Goal: Task Accomplishment & Management: Use online tool/utility

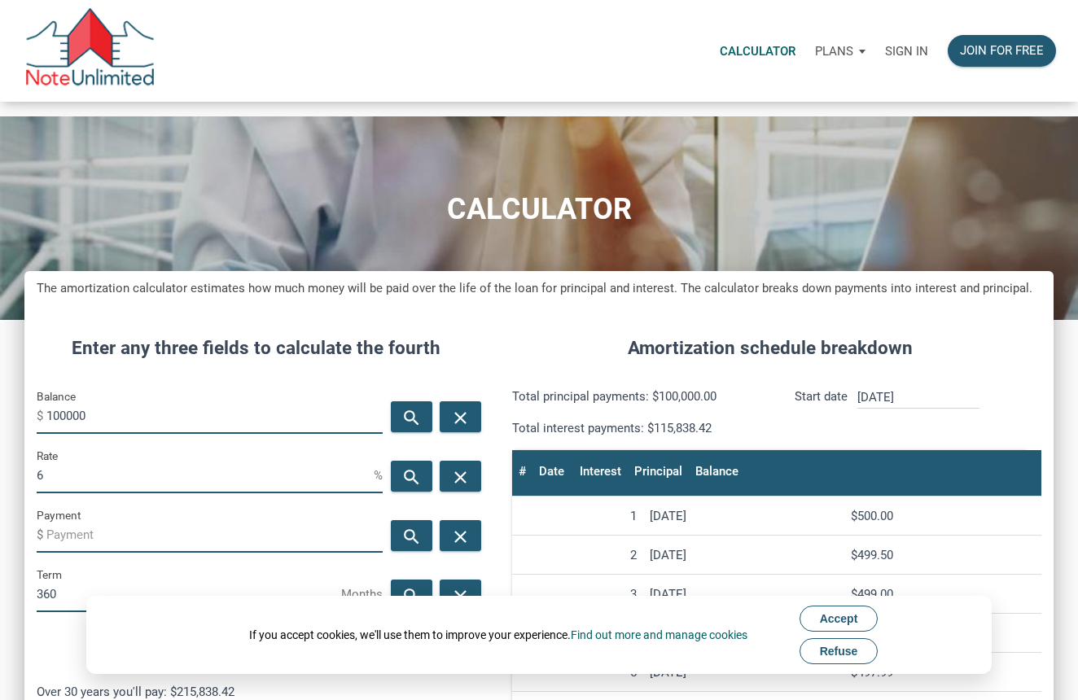
scroll to position [766, 1029]
click at [975, 46] on div "Join for free" at bounding box center [1002, 51] width 84 height 19
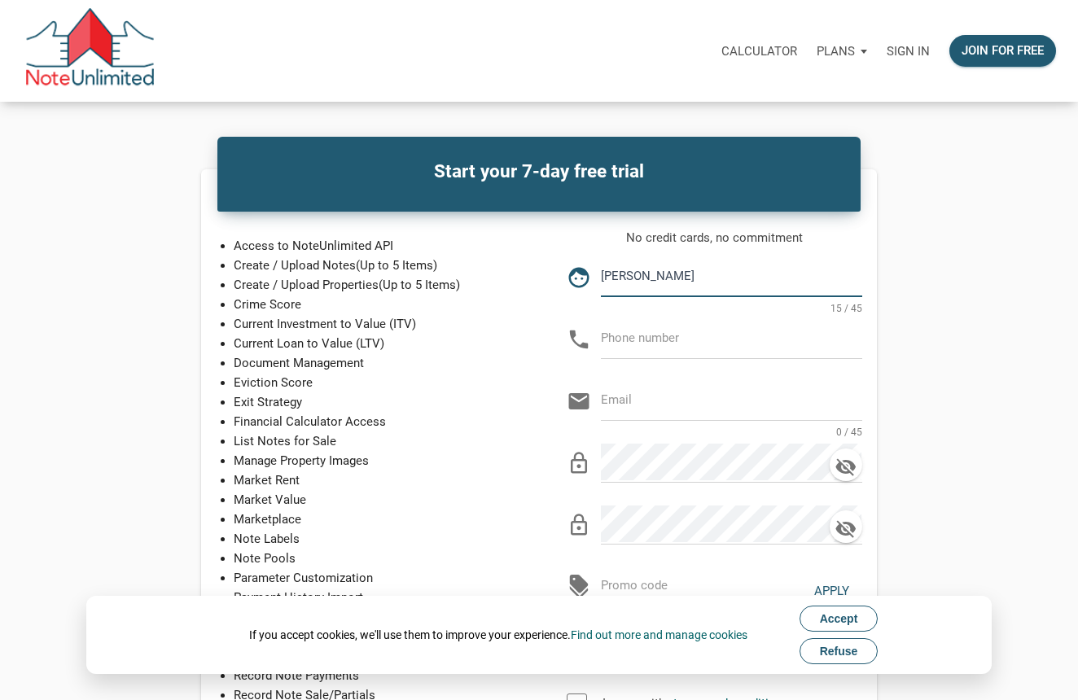
type input "Patricio Vargas"
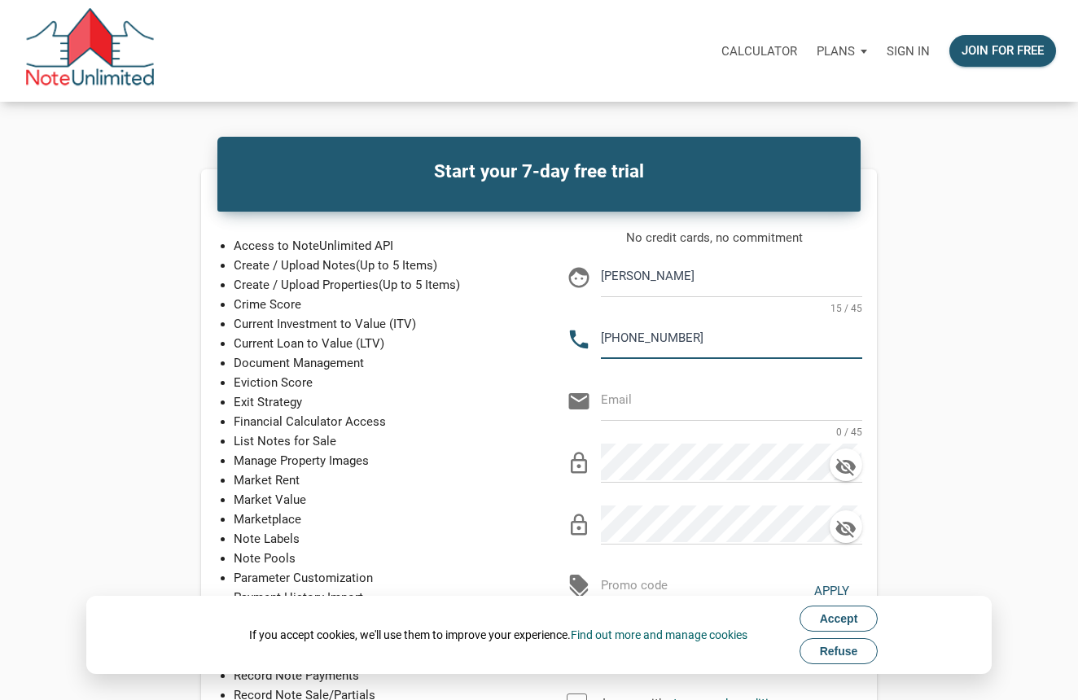
type input "860-234-8049"
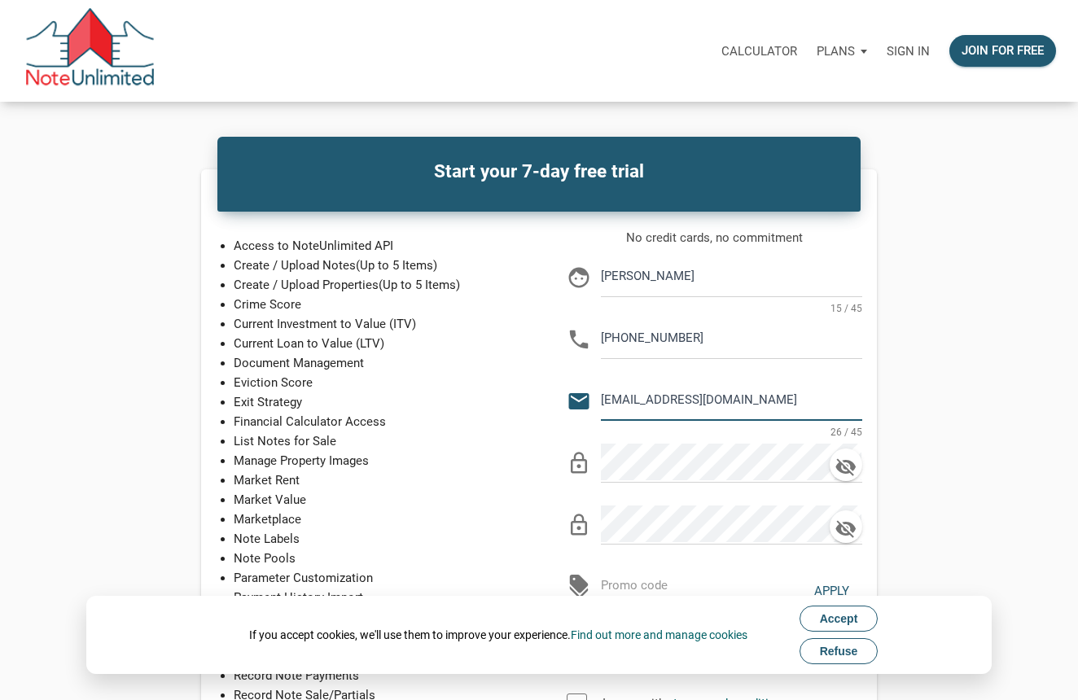
type input "ppatriciovvargas@gmail.com"
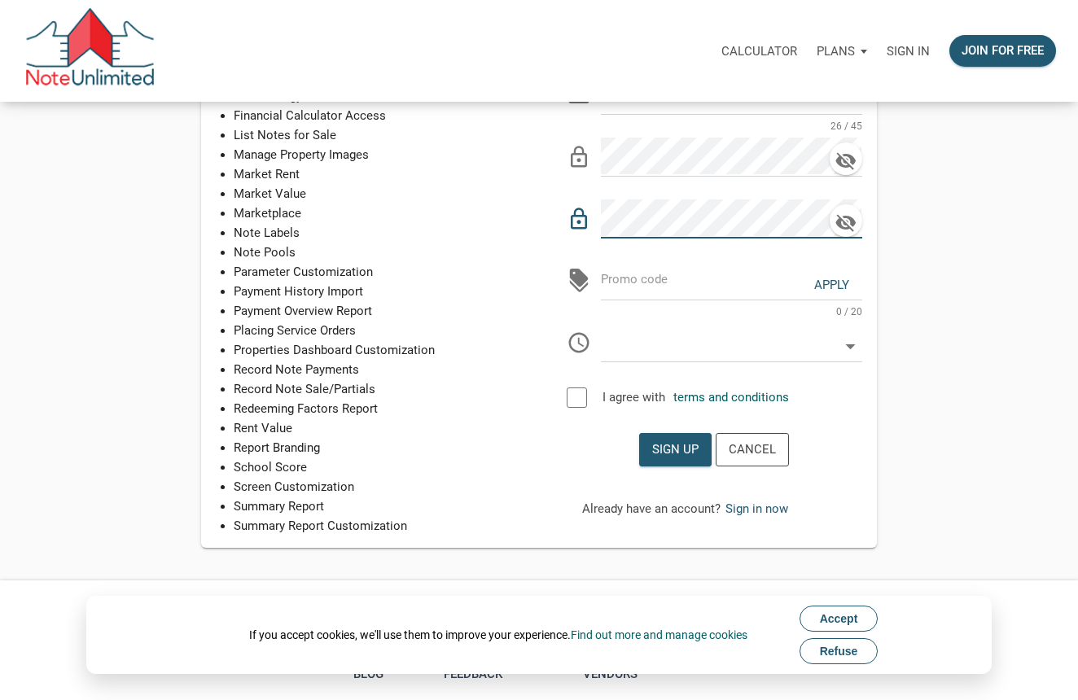
scroll to position [307, 1]
click at [580, 393] on div at bounding box center [577, 397] width 20 height 20
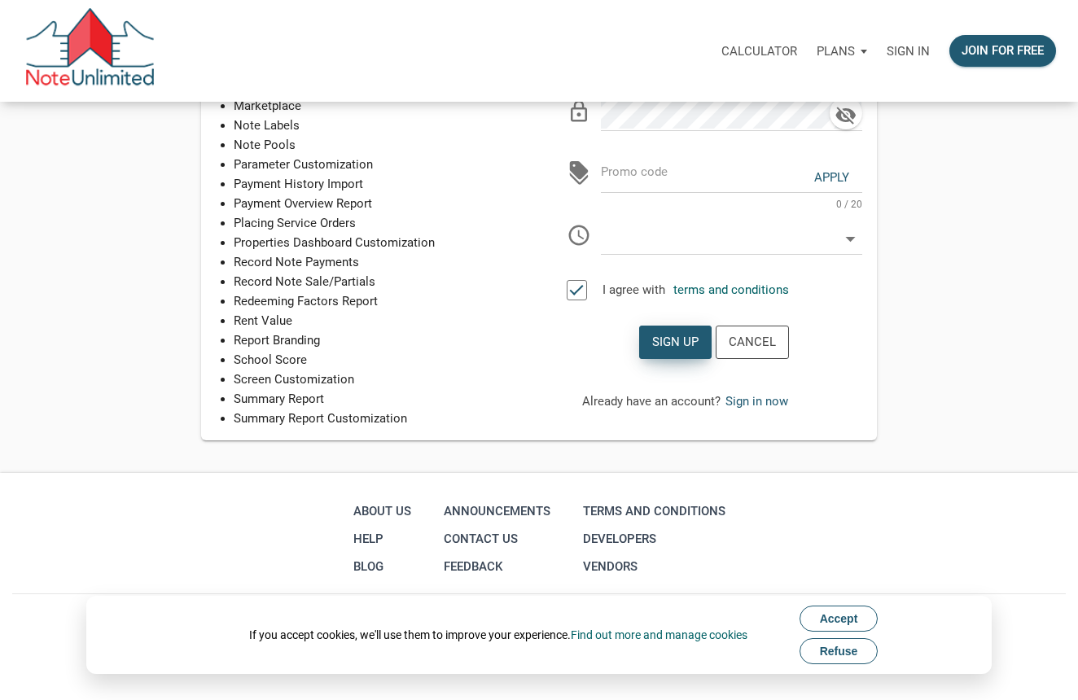
scroll to position [413, 0]
click at [846, 234] on icon at bounding box center [850, 240] width 24 height 24
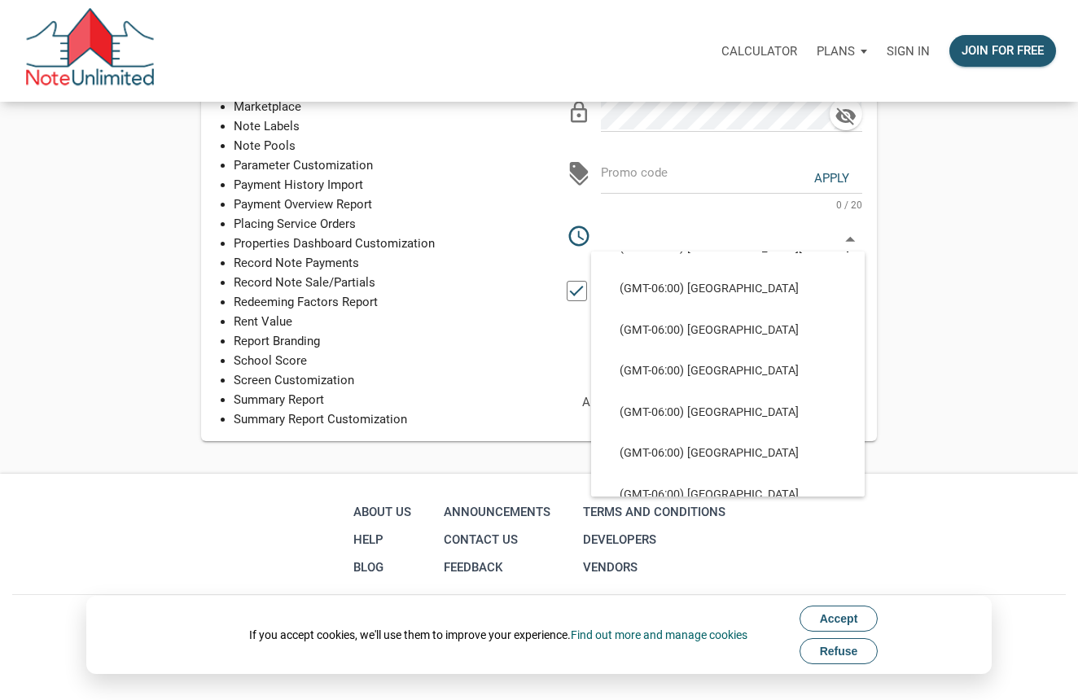
scroll to position [571, 0]
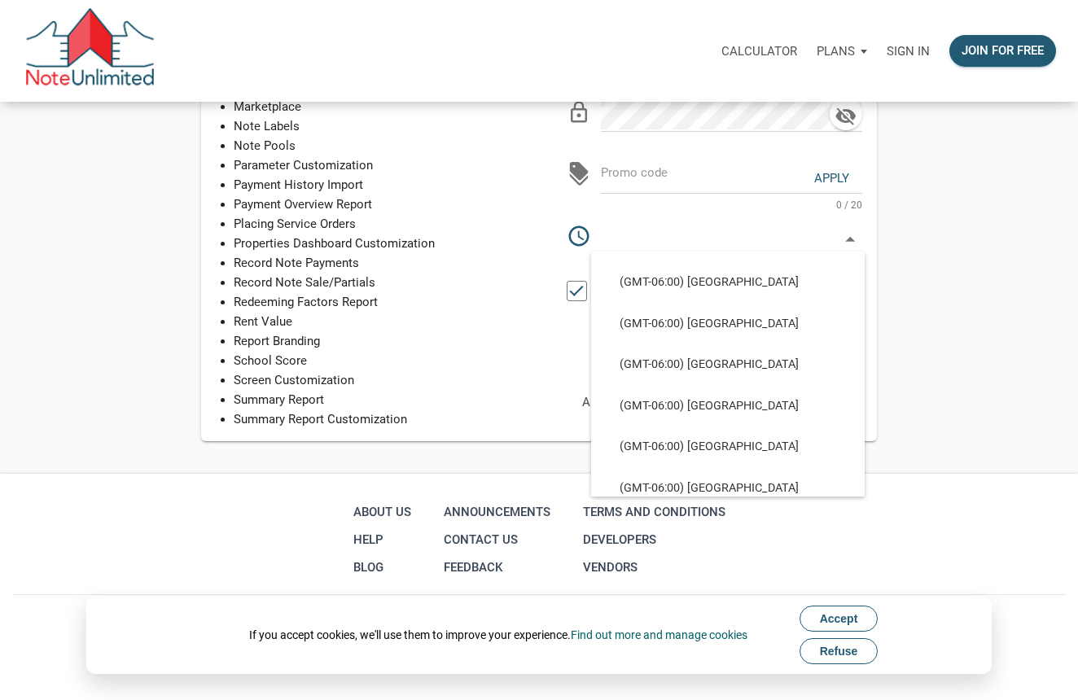
click at [954, 287] on div "Start your 7-day free trial Access to NoteUnlimited API Create / Upload Notes (…" at bounding box center [539, 99] width 1078 height 685
select select
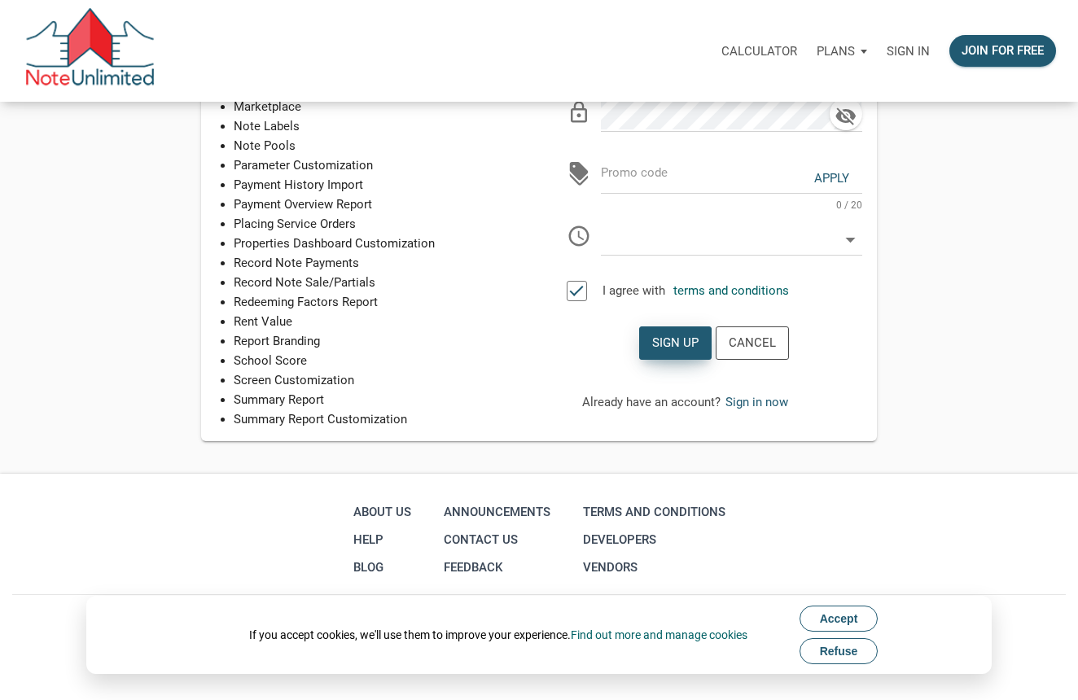
click at [679, 347] on div "Sign up" at bounding box center [675, 343] width 46 height 19
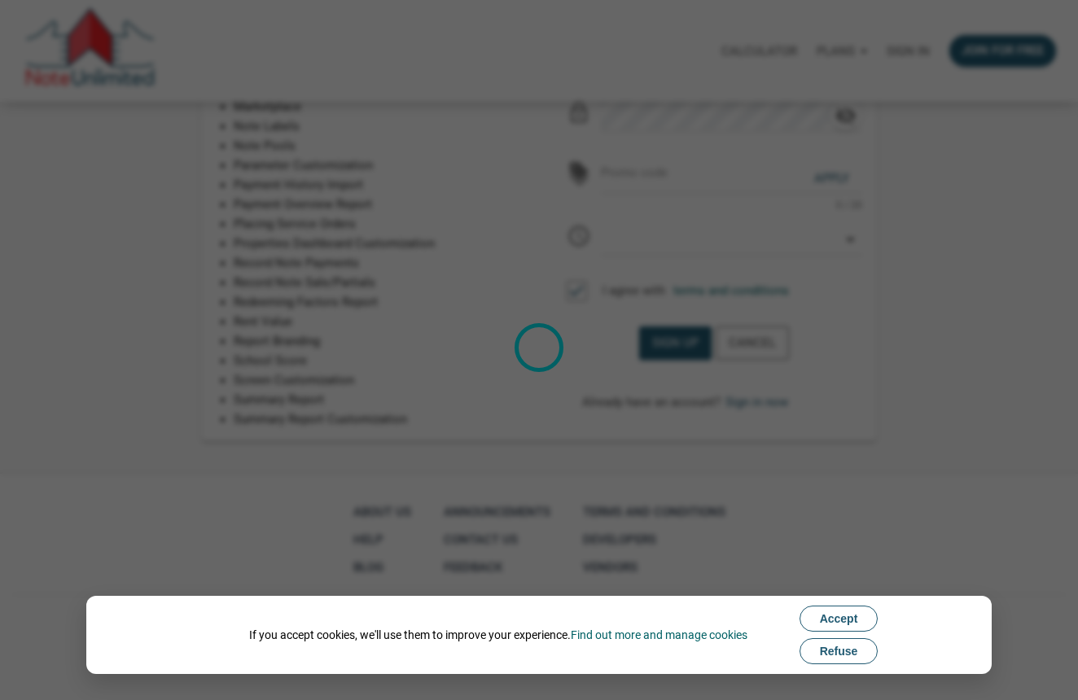
click at [842, 619] on span "Accept" at bounding box center [839, 618] width 38 height 13
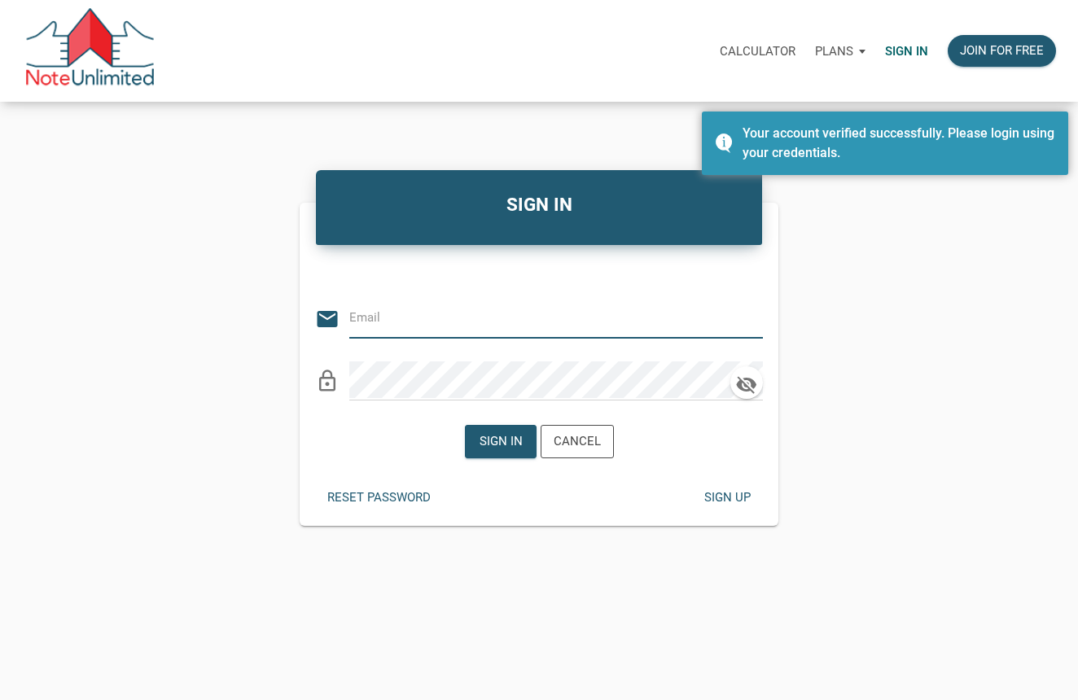
type input "ppatriciovvargas@gmail.com"
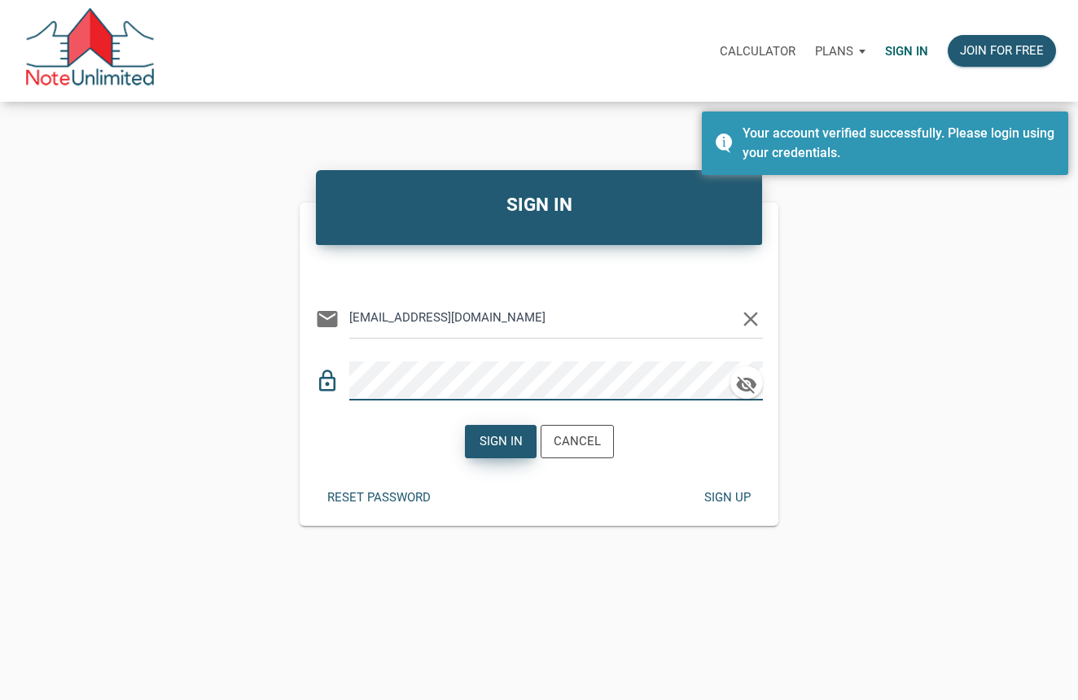
click at [488, 440] on div "Sign in" at bounding box center [500, 441] width 43 height 19
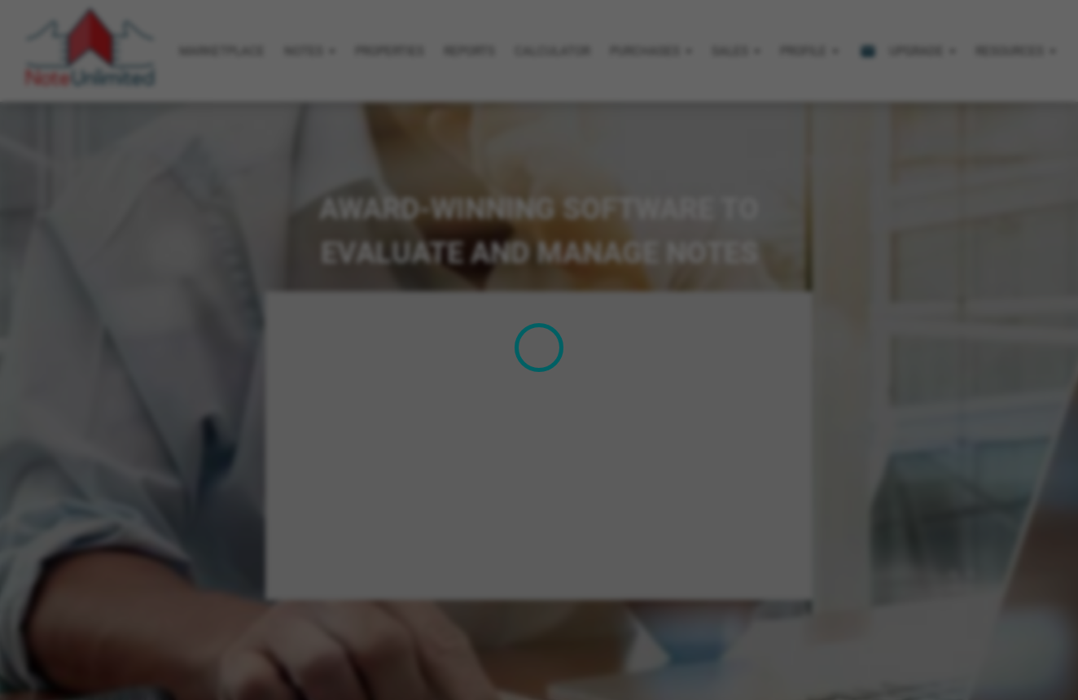
type input "Introduction to new features"
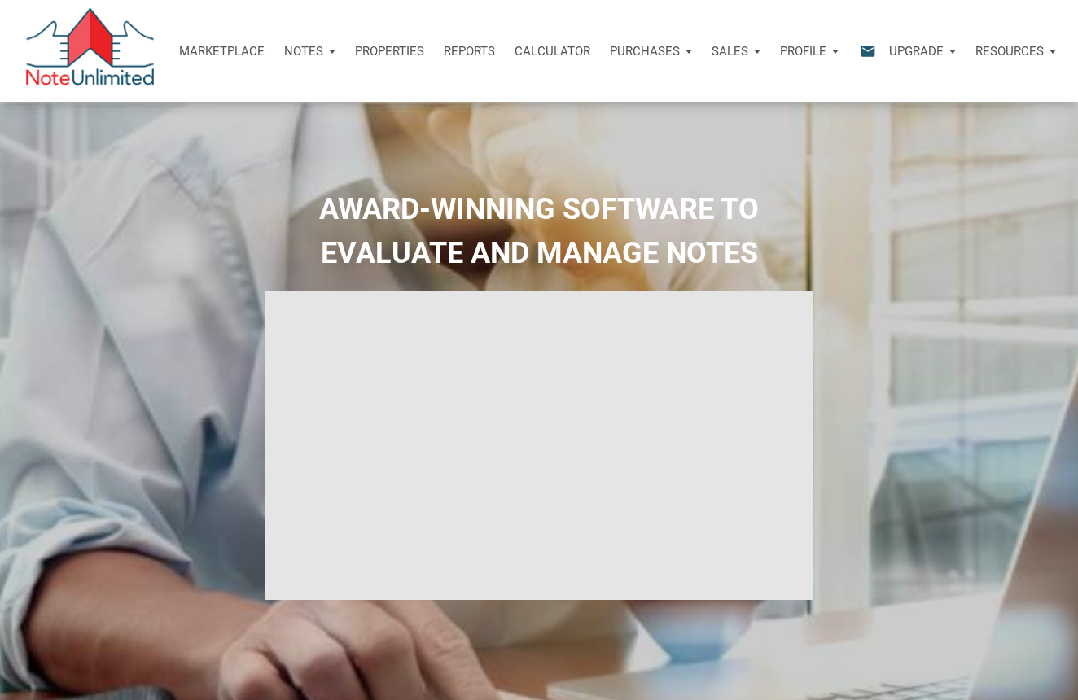
select select
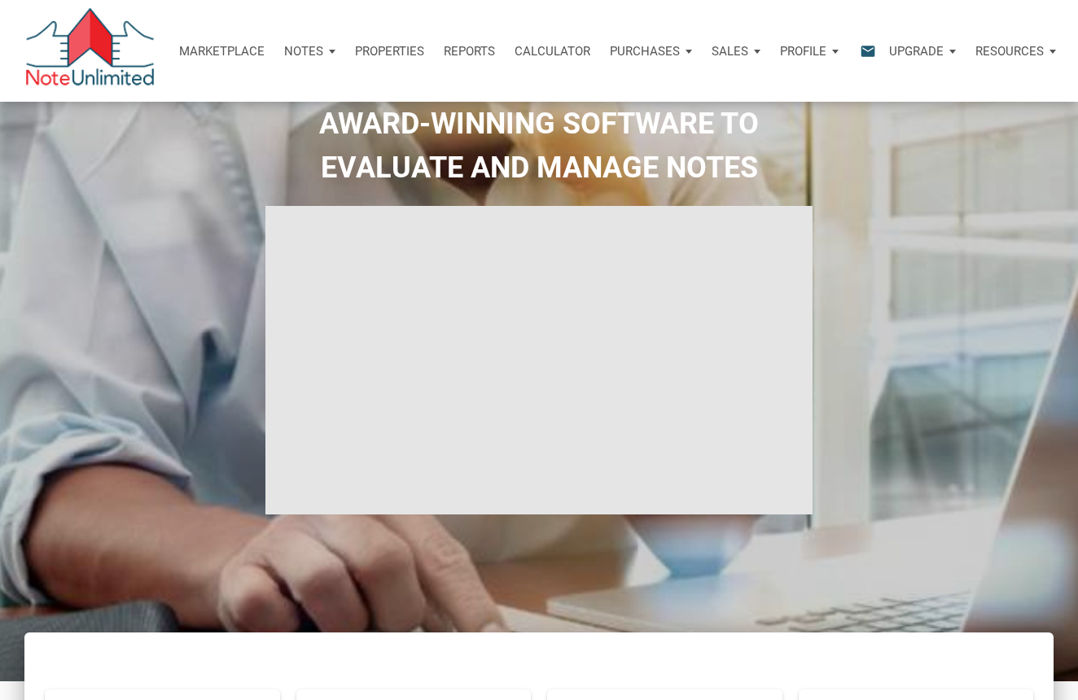
scroll to position [87, 0]
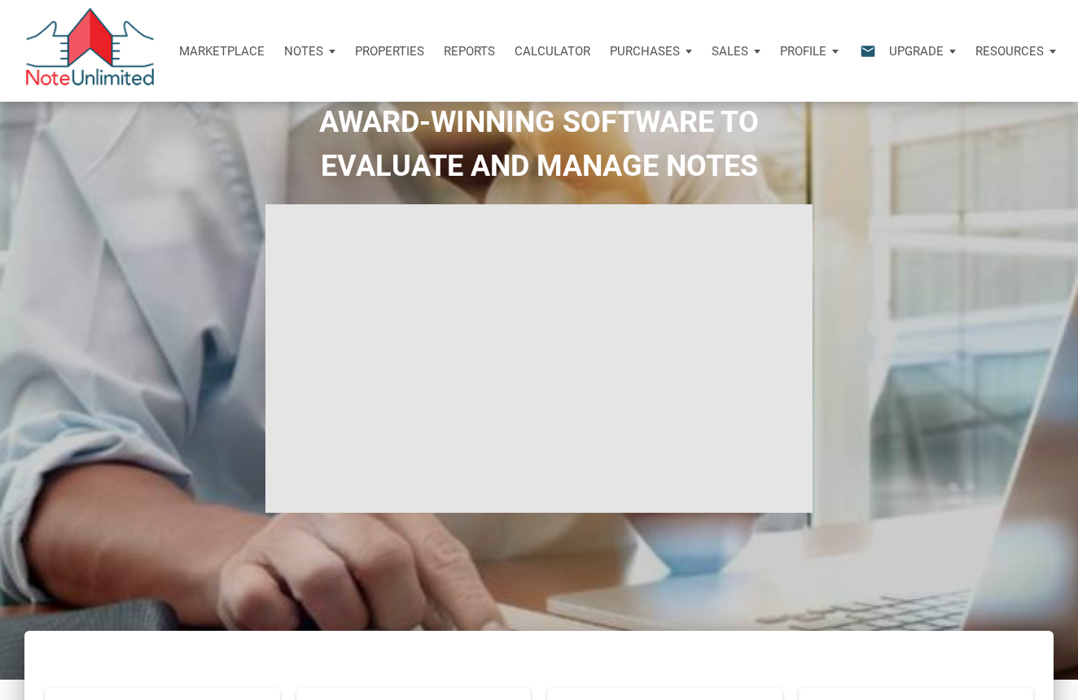
click at [388, 53] on p "Properties" at bounding box center [389, 51] width 69 height 15
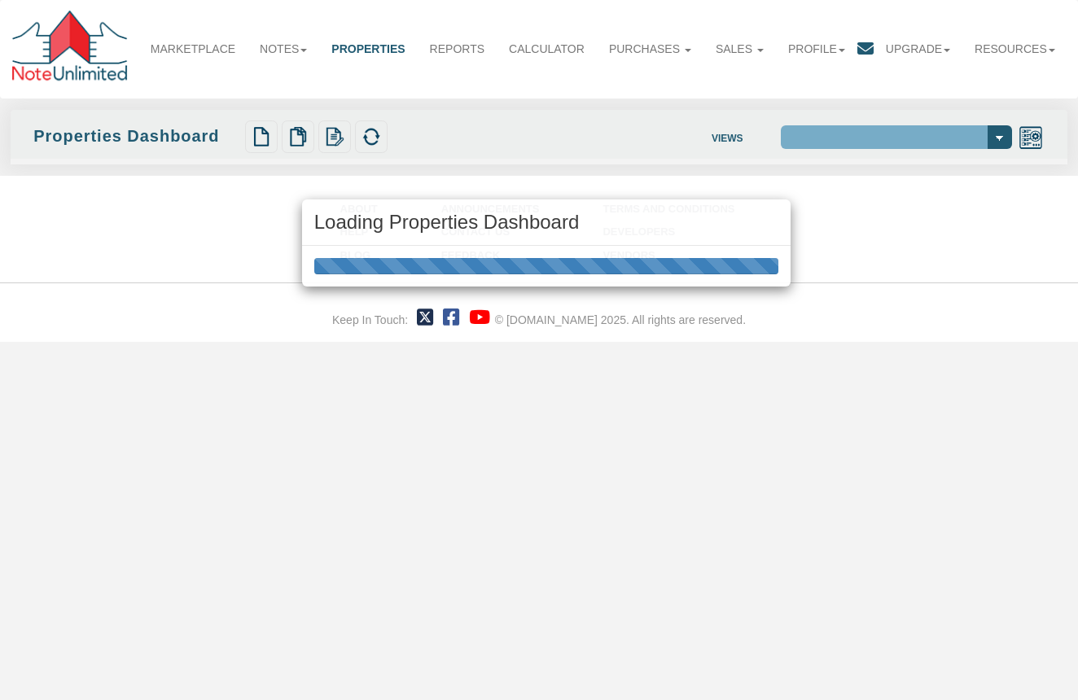
select select "138"
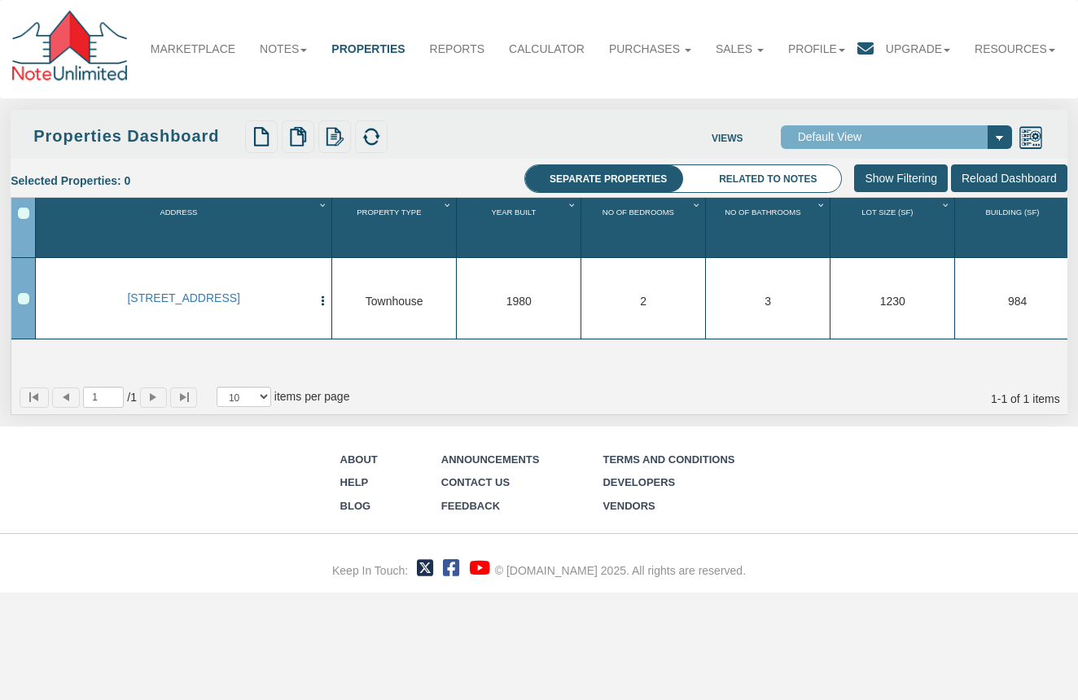
click at [321, 297] on img "button" at bounding box center [323, 301] width 12 height 12
click at [382, 181] on div "Selected Properties: 0 Separate properties Related to notes Clear Filters Clear…" at bounding box center [539, 180] width 1057 height 33
click at [557, 46] on link "Calculator" at bounding box center [547, 49] width 100 height 36
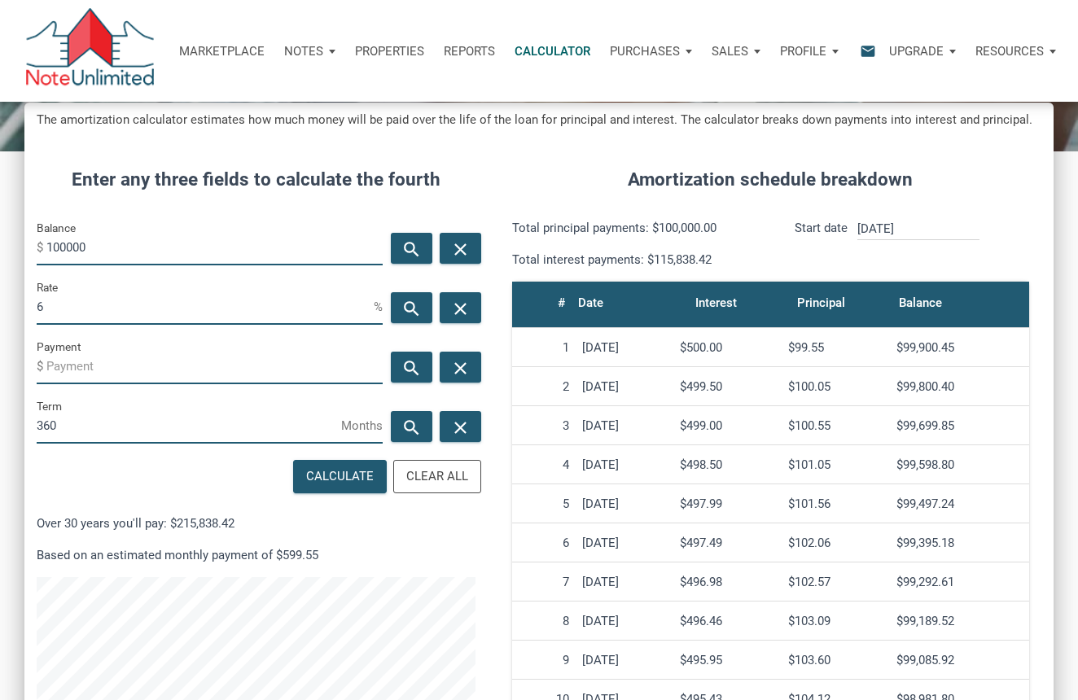
scroll to position [157, 0]
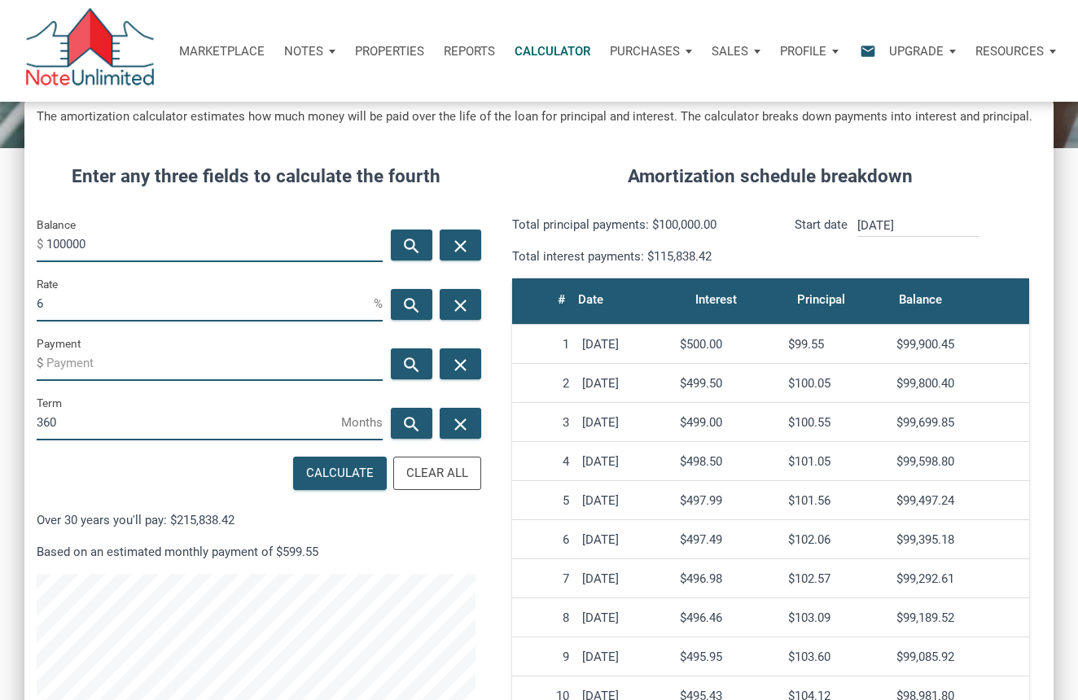
drag, startPoint x: 115, startPoint y: 241, endPoint x: 42, endPoint y: 245, distance: 72.6
click at [42, 245] on div "Balance $ 100000" at bounding box center [210, 238] width 346 height 47
type input "350000"
click at [168, 298] on input "6" at bounding box center [205, 303] width 337 height 37
click at [174, 354] on input "Payment" at bounding box center [214, 362] width 336 height 37
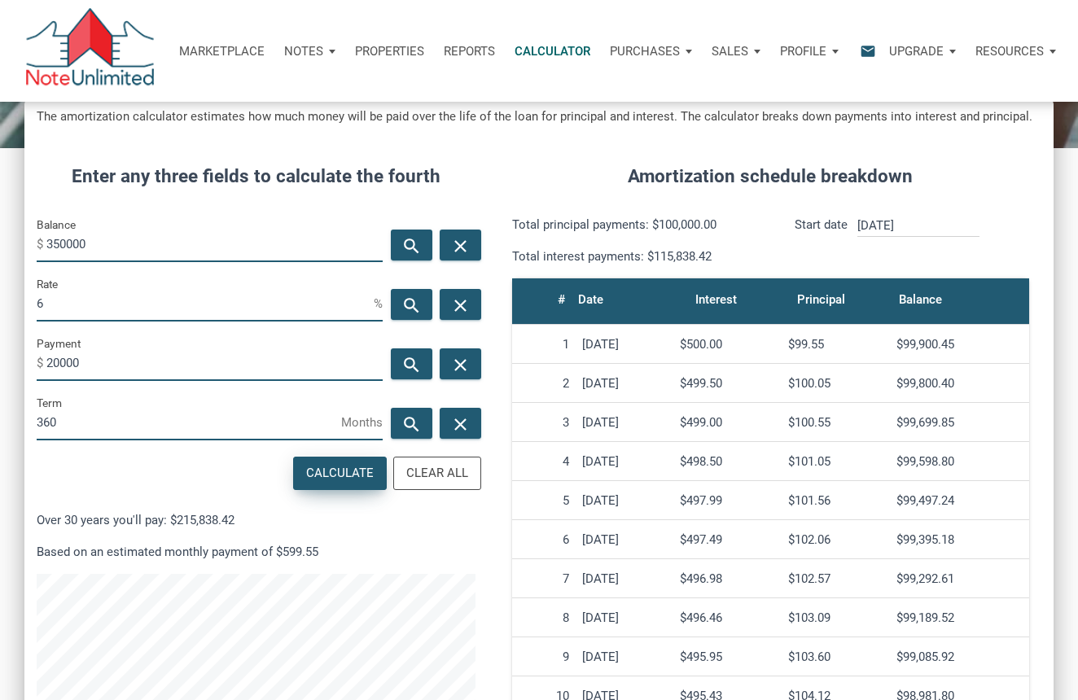
click at [329, 468] on div "Calculate" at bounding box center [340, 473] width 68 height 19
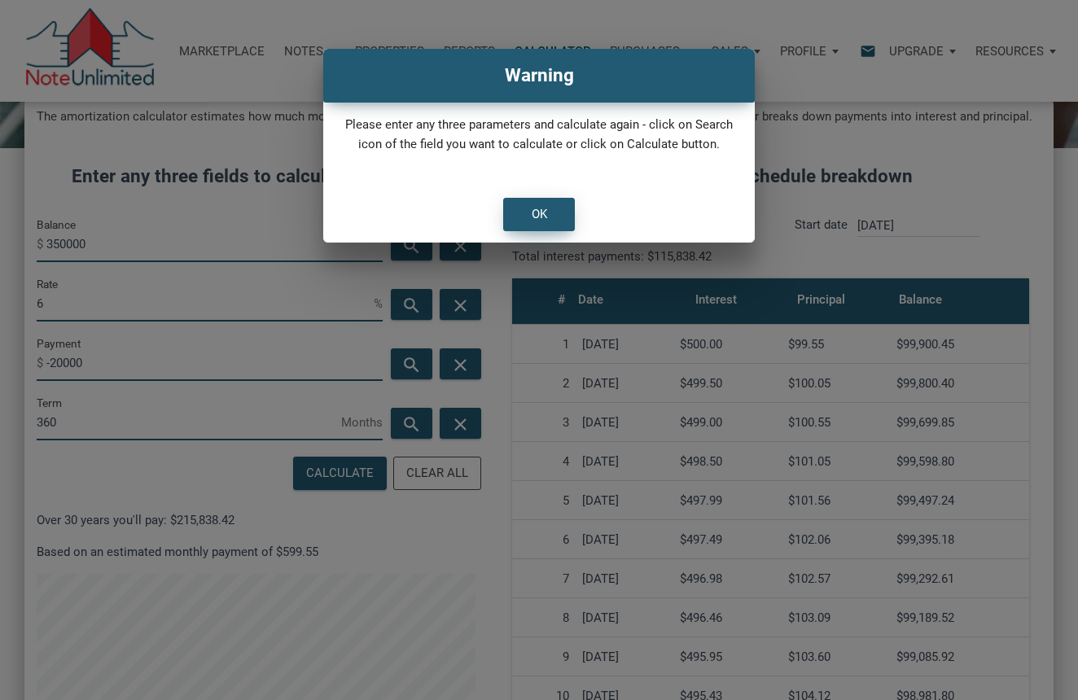
click at [532, 208] on div "OK" at bounding box center [539, 214] width 15 height 19
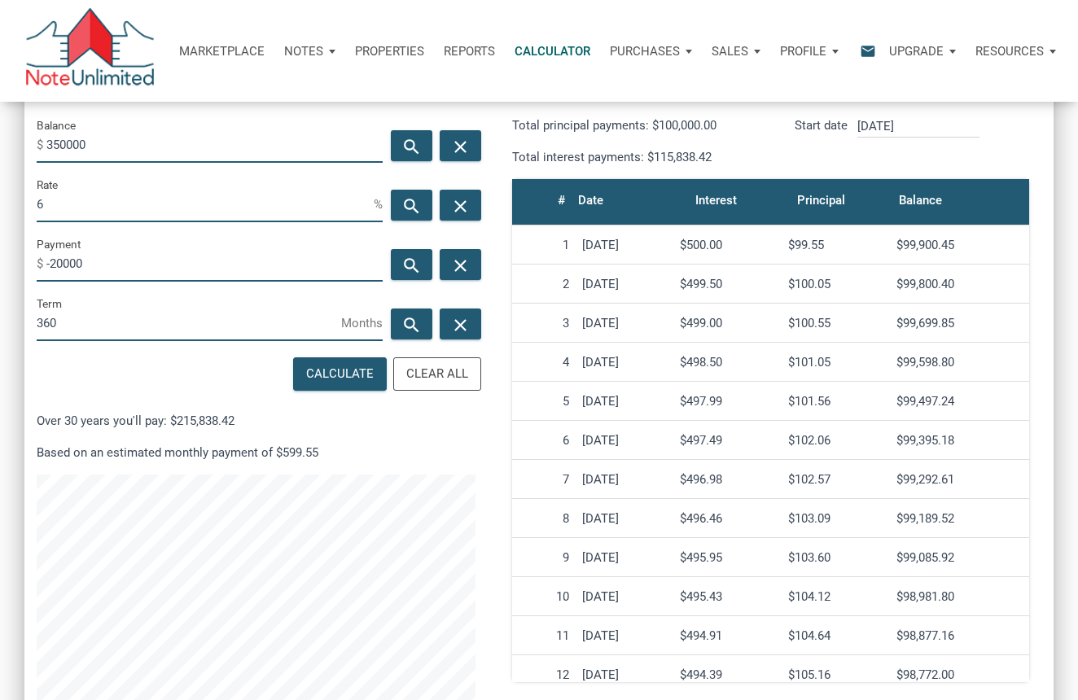
scroll to position [257, 0]
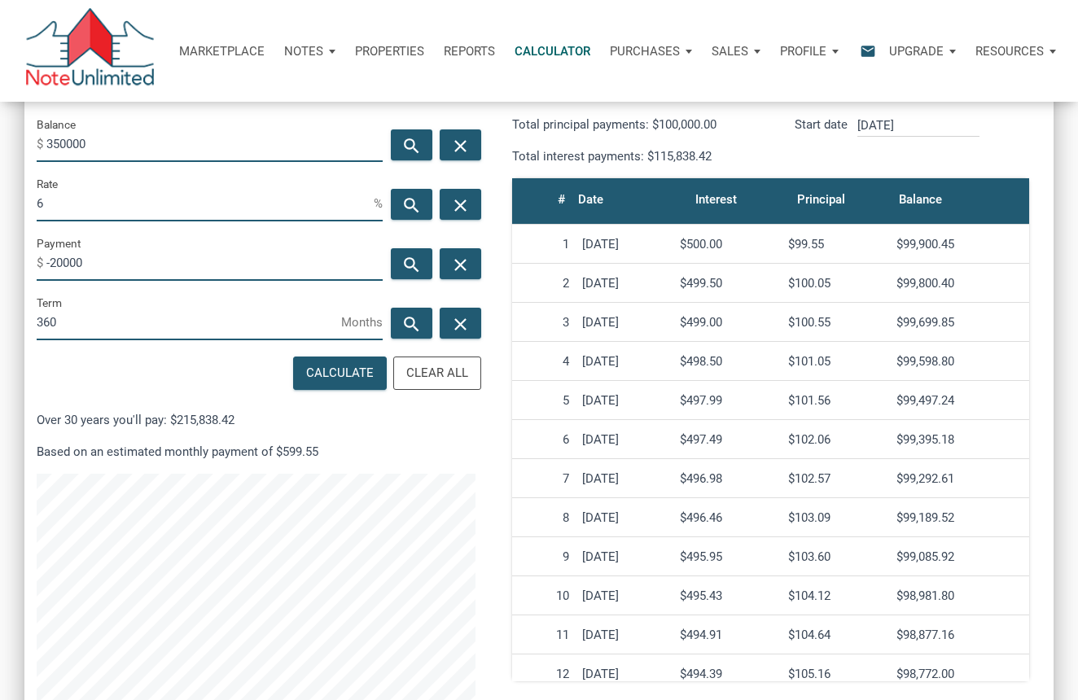
click at [55, 266] on input "-20000" at bounding box center [214, 262] width 336 height 37
drag, startPoint x: 110, startPoint y: 266, endPoint x: 14, endPoint y: 259, distance: 96.3
click at [14, 259] on div "CALCULATOR The amortization calculator estimates how much money will be paid ov…" at bounding box center [539, 306] width 1078 height 922
type input "-20000"
click at [118, 322] on input "360" at bounding box center [189, 322] width 304 height 37
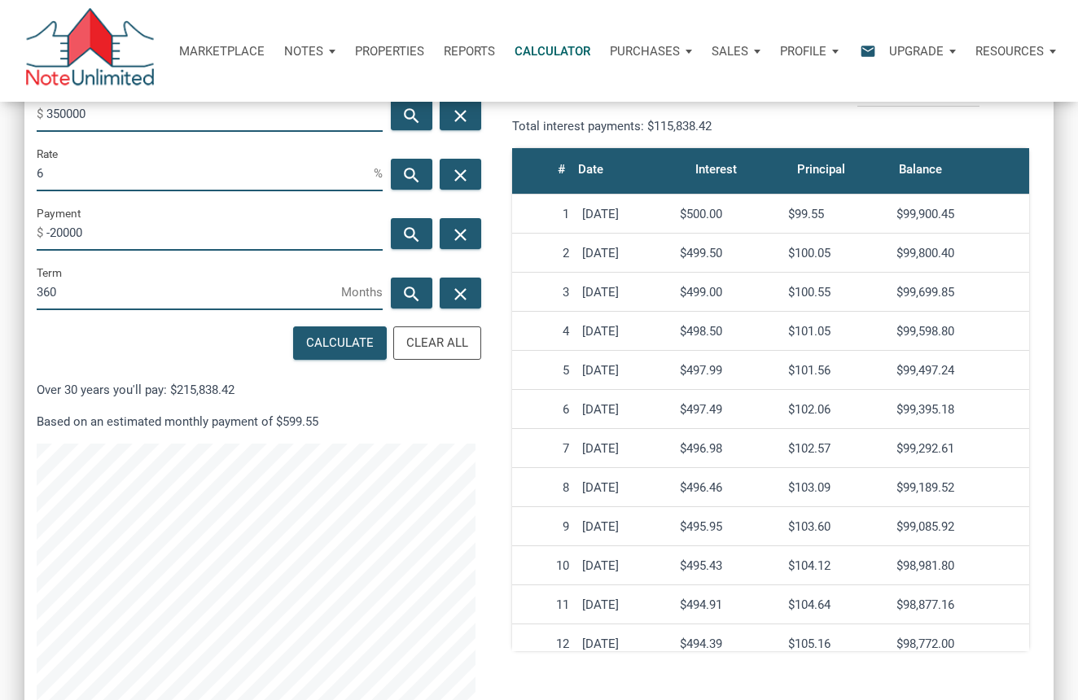
scroll to position [282, 0]
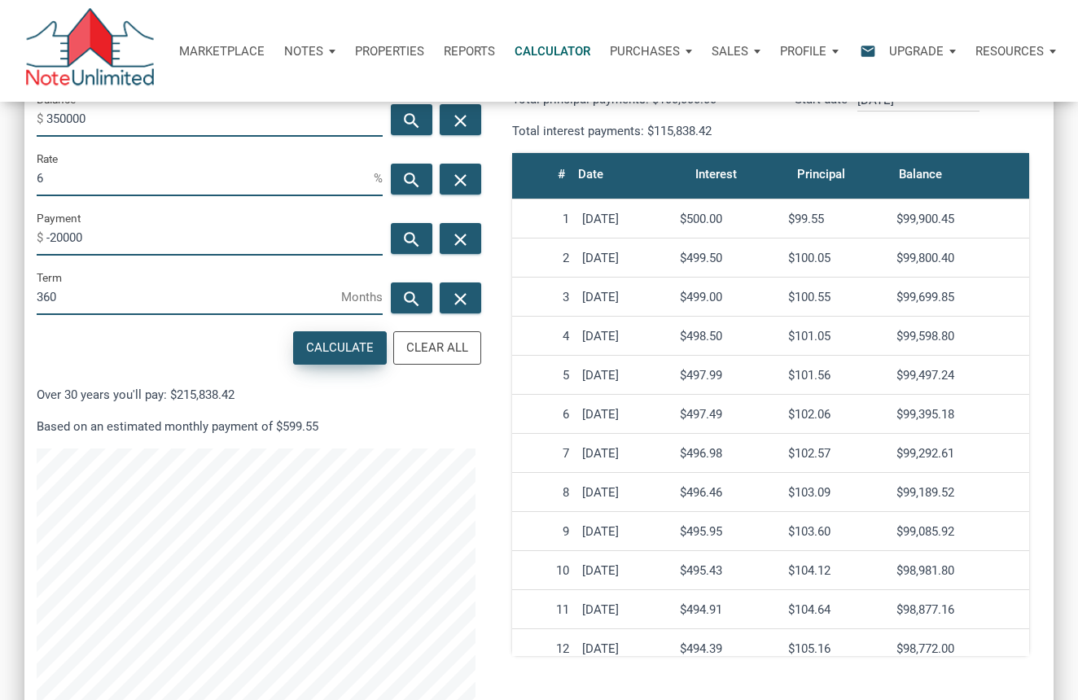
click at [333, 347] on div "Calculate" at bounding box center [340, 348] width 68 height 19
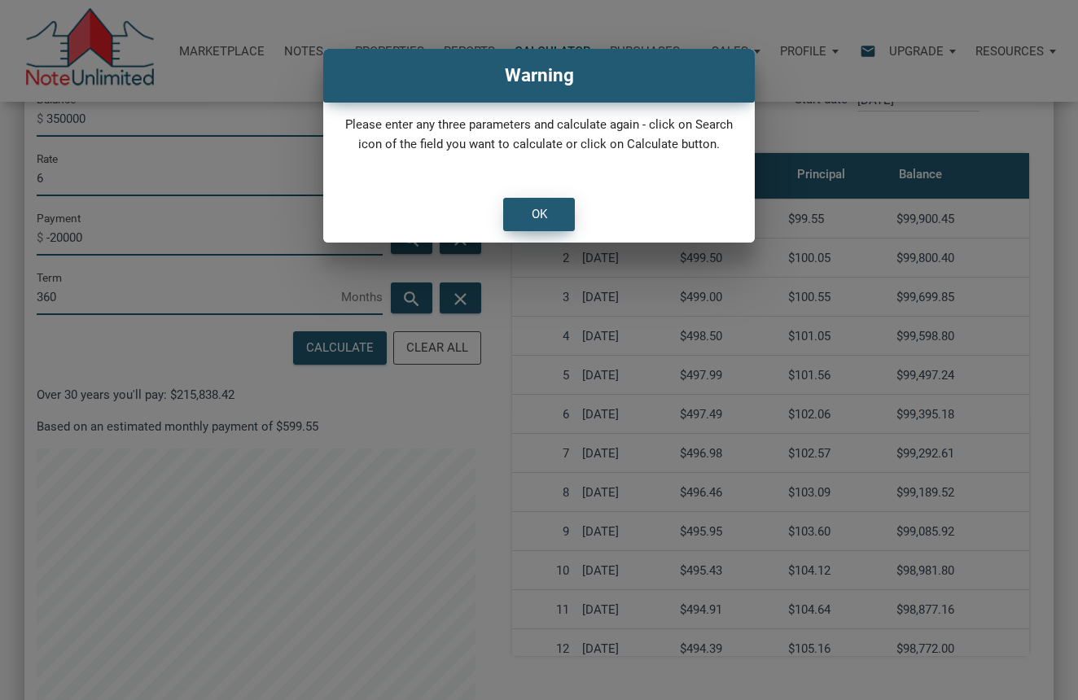
click at [552, 214] on div "OK" at bounding box center [539, 215] width 70 height 32
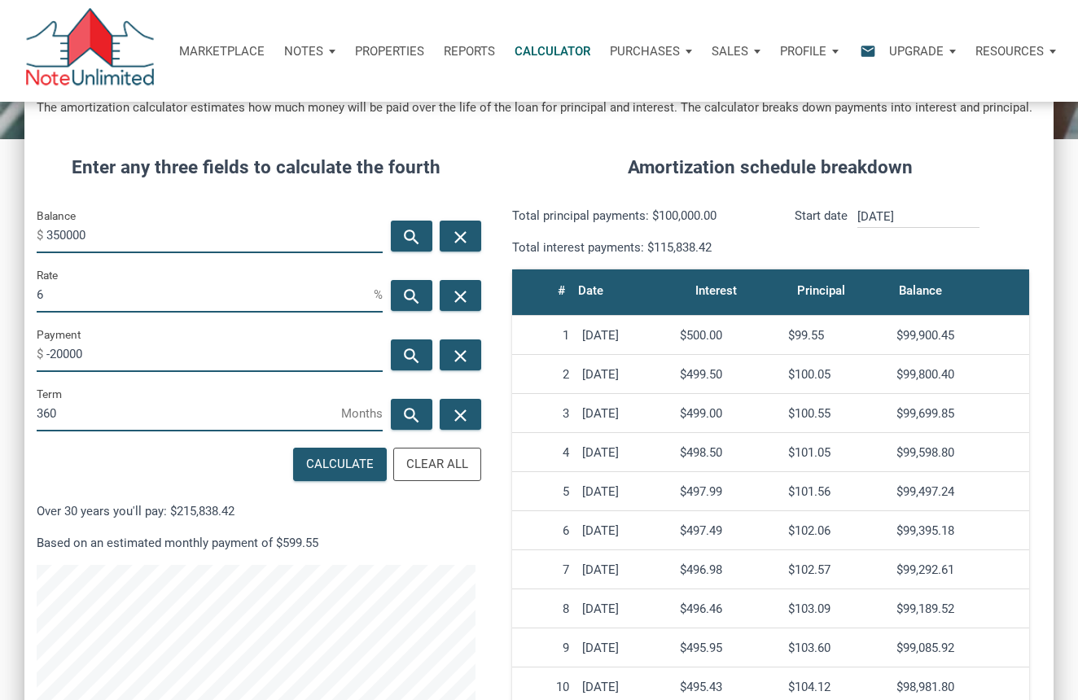
scroll to position [168, 0]
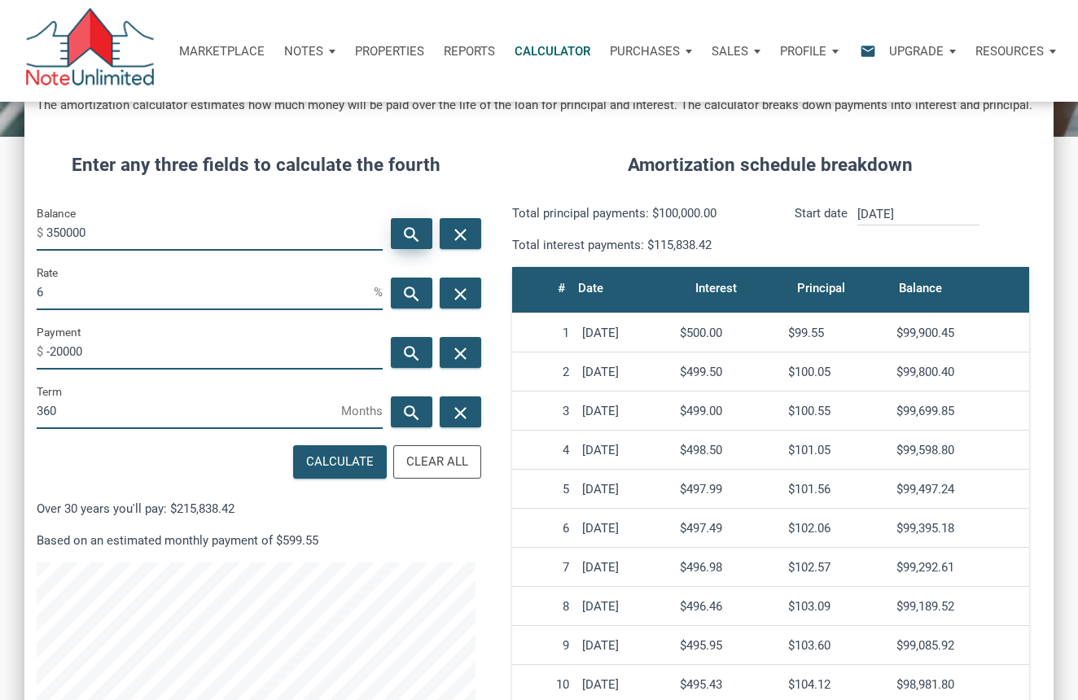
click at [405, 235] on icon "search" at bounding box center [412, 234] width 20 height 20
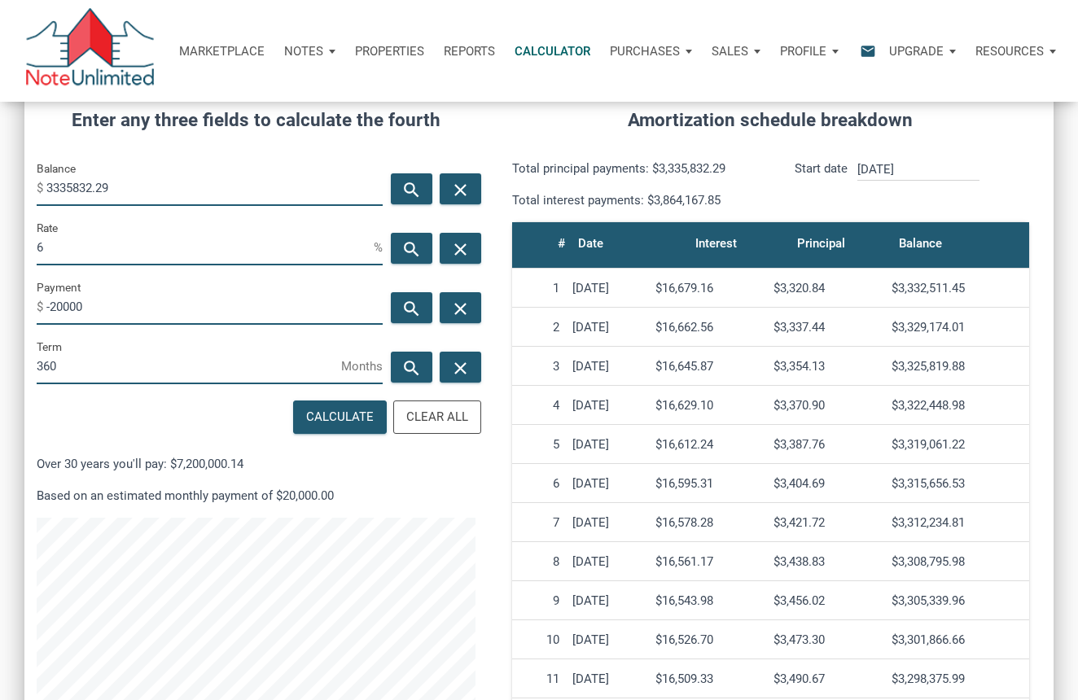
scroll to position [216, 0]
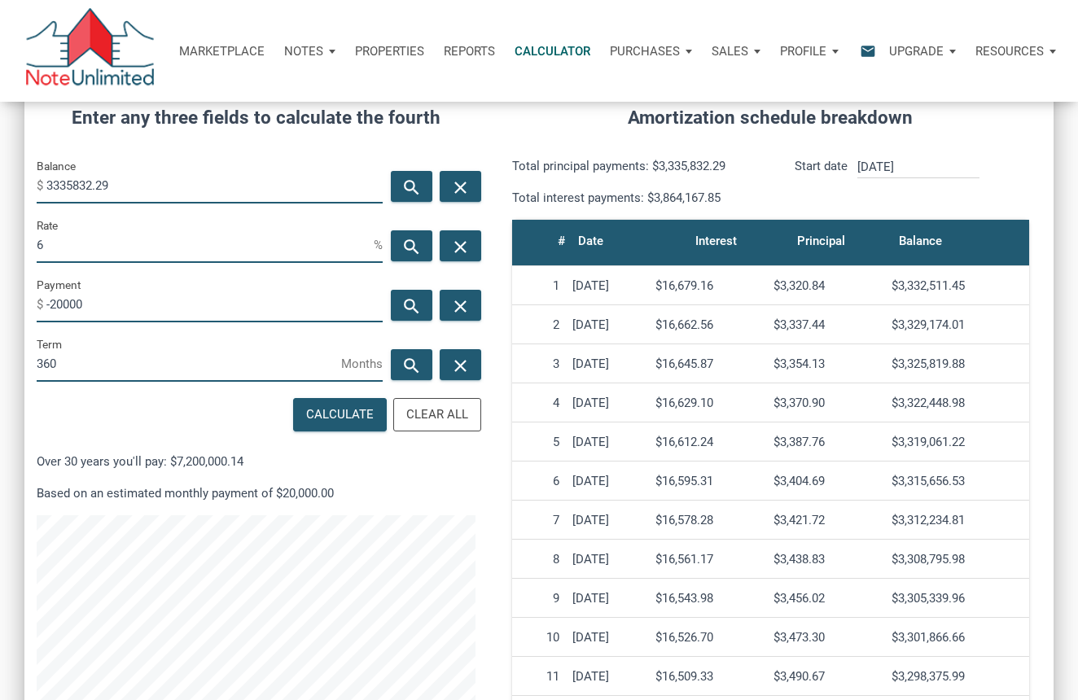
drag, startPoint x: 122, startPoint y: 186, endPoint x: 43, endPoint y: 176, distance: 79.7
click at [43, 176] on div "Balance $ 3335832.29" at bounding box center [210, 179] width 346 height 47
click at [406, 189] on icon "search" at bounding box center [412, 187] width 20 height 20
drag, startPoint x: 128, startPoint y: 186, endPoint x: 13, endPoint y: 179, distance: 115.0
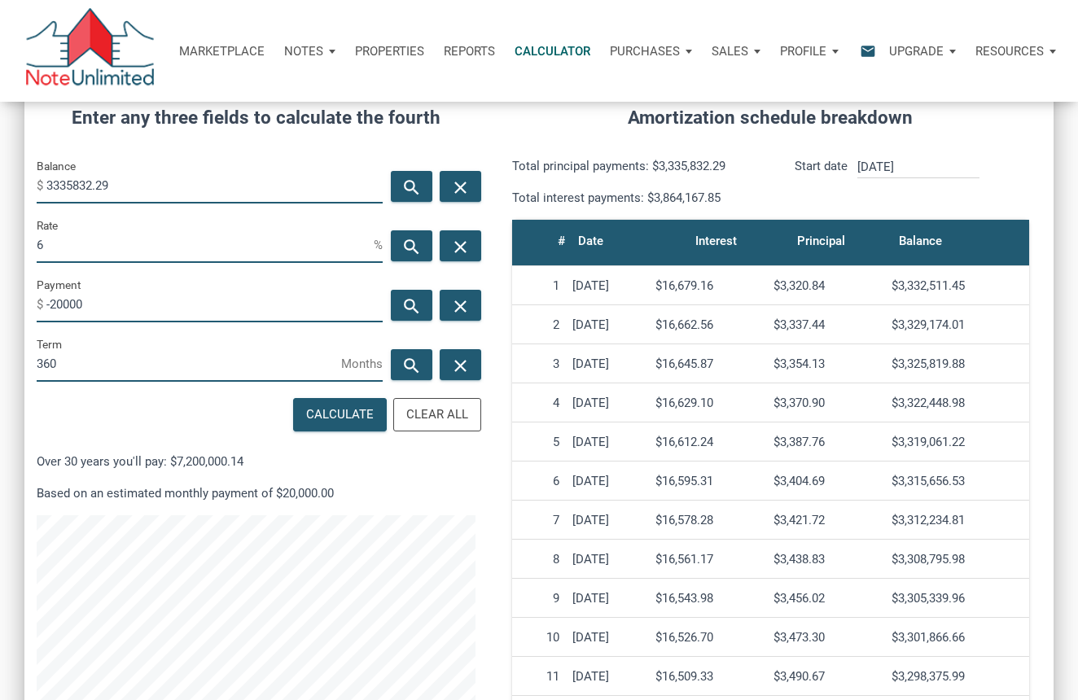
click at [13, 179] on div "CALCULATOR The amortization calculator estimates how much money will be paid ov…" at bounding box center [539, 347] width 1078 height 922
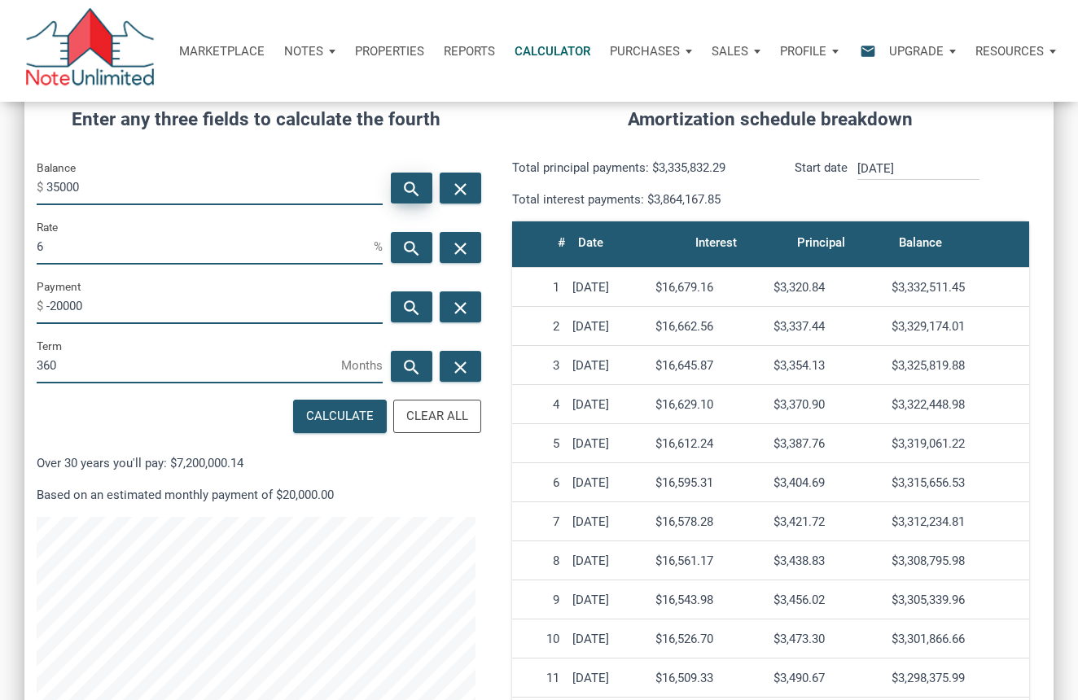
click at [411, 188] on icon "search" at bounding box center [412, 188] width 20 height 20
type input "3335832.29"
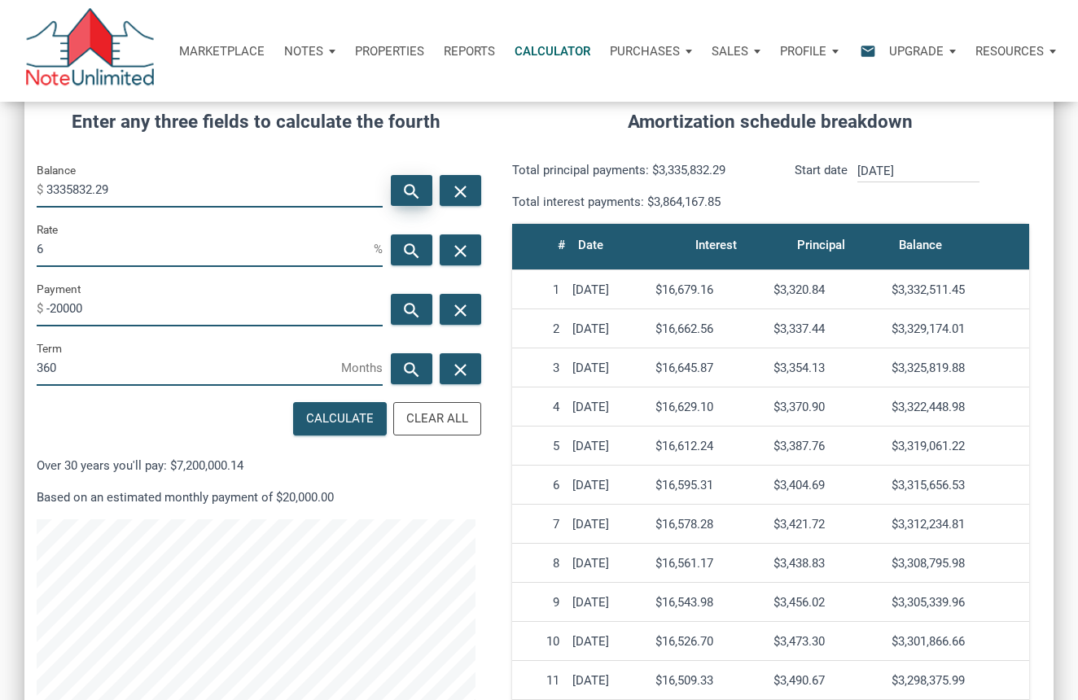
scroll to position [766, 1029]
drag, startPoint x: 163, startPoint y: 308, endPoint x: 32, endPoint y: 283, distance: 133.3
click at [32, 284] on div "Payment $ -20000" at bounding box center [209, 308] width 370 height 59
drag, startPoint x: 175, startPoint y: 183, endPoint x: -6, endPoint y: 180, distance: 180.7
click at [0, 180] on html "Marketplace Notes Dashboard Transactions Properties Reports Calculator Purchase…" at bounding box center [539, 138] width 1078 height 700
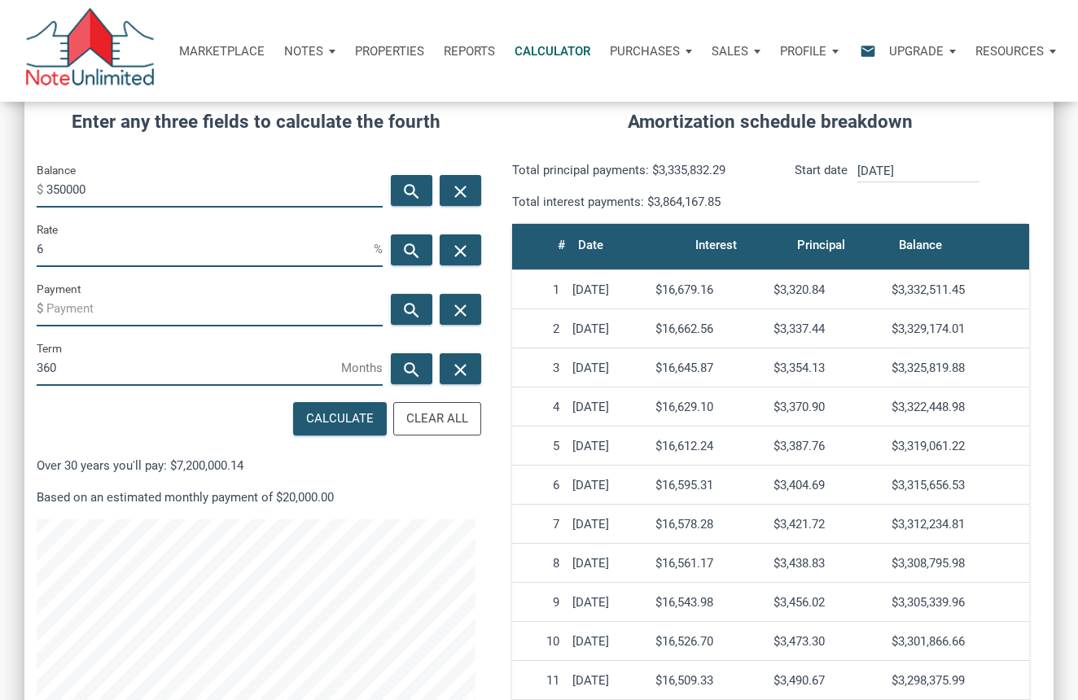
type input "350000"
click at [354, 411] on div "Calculate" at bounding box center [340, 418] width 68 height 19
type input "-2098.43"
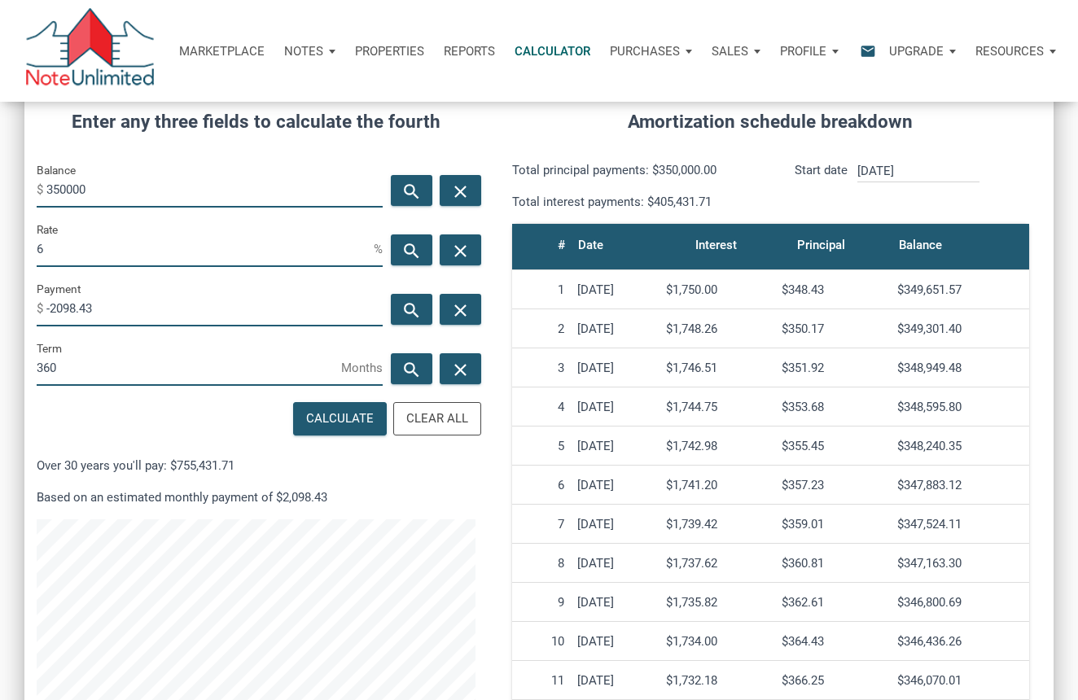
drag, startPoint x: 110, startPoint y: 195, endPoint x: 7, endPoint y: 199, distance: 103.5
click at [7, 199] on div "CALCULATOR The amortization calculator estimates how much money will be paid ov…" at bounding box center [539, 351] width 1078 height 922
drag, startPoint x: 64, startPoint y: 186, endPoint x: 31, endPoint y: 186, distance: 33.4
click at [31, 186] on div "Balance $ 350000" at bounding box center [209, 189] width 370 height 59
type input "380000"
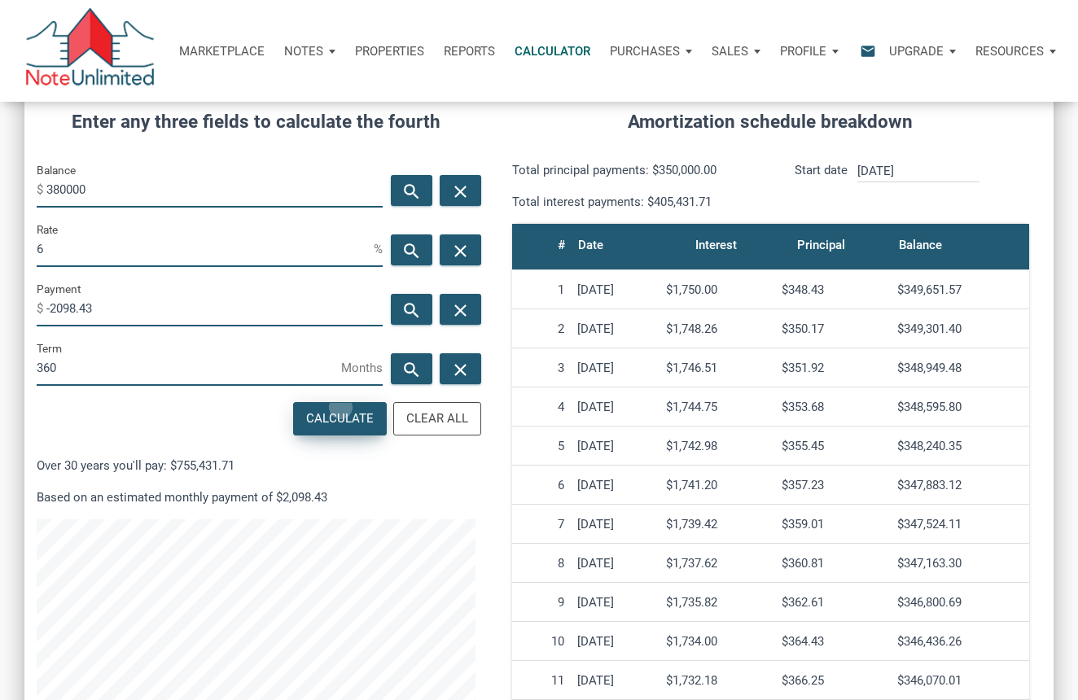
click at [343, 406] on div "Calculate" at bounding box center [340, 419] width 92 height 32
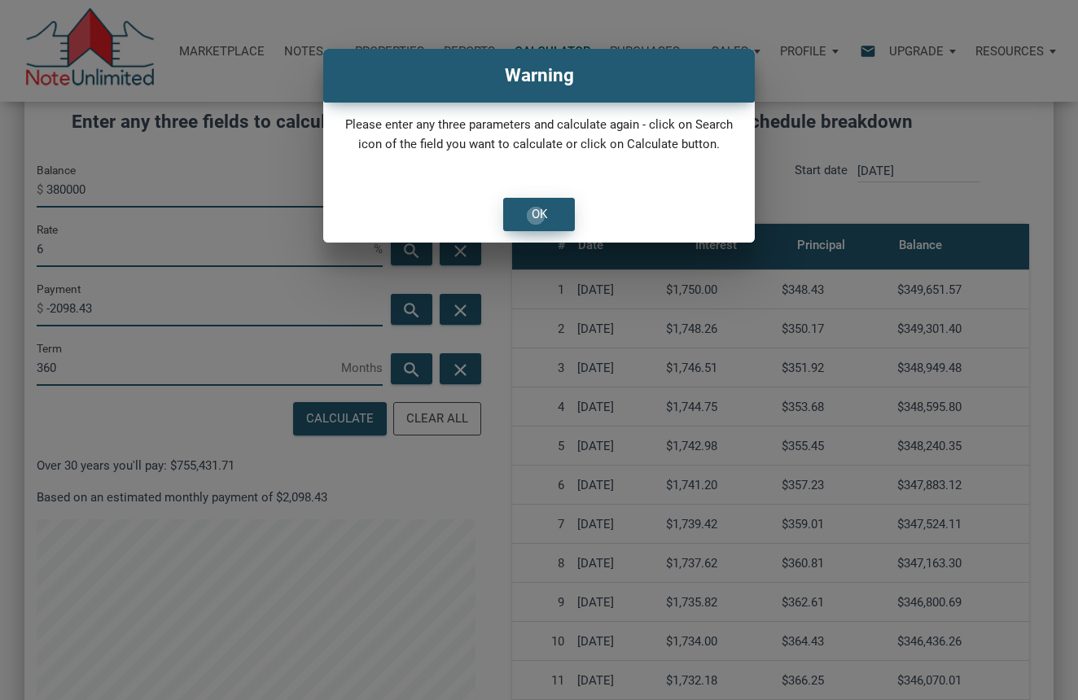
click at [536, 215] on div "OK" at bounding box center [539, 214] width 15 height 19
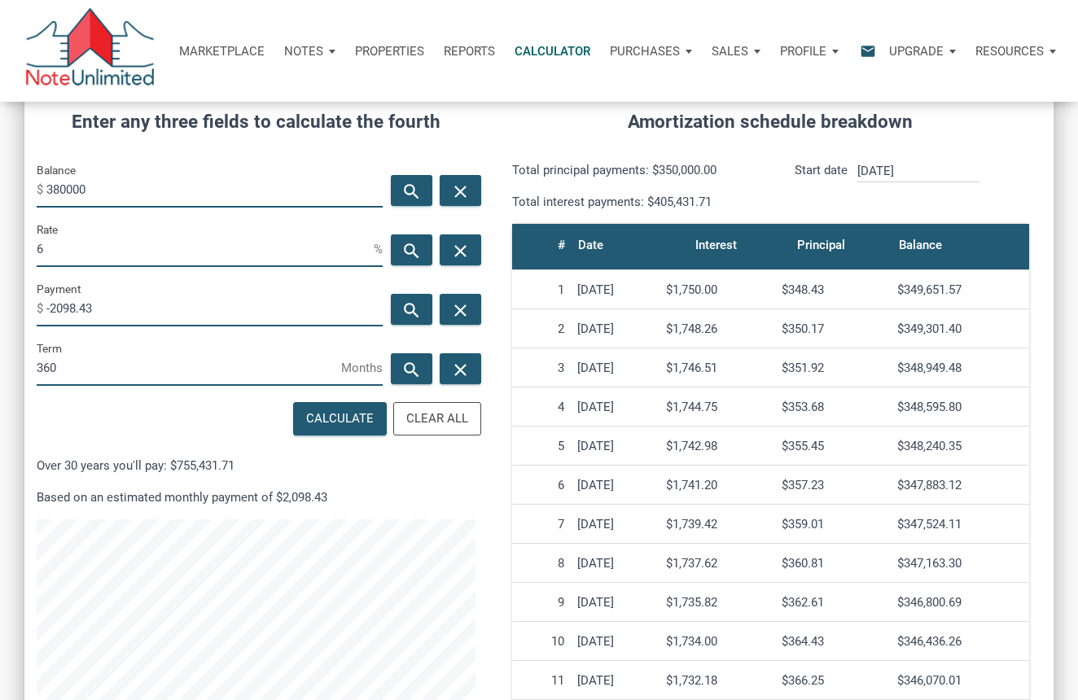
drag, startPoint x: 147, startPoint y: 304, endPoint x: -91, endPoint y: 278, distance: 239.0
click at [0, 278] on html "Marketplace Notes Dashboard Transactions Properties Reports Calculator Purchase…" at bounding box center [539, 138] width 1078 height 700
click at [322, 411] on div "Calculate" at bounding box center [340, 418] width 68 height 19
type input "-2278.29"
drag, startPoint x: 107, startPoint y: 194, endPoint x: 2, endPoint y: 190, distance: 104.3
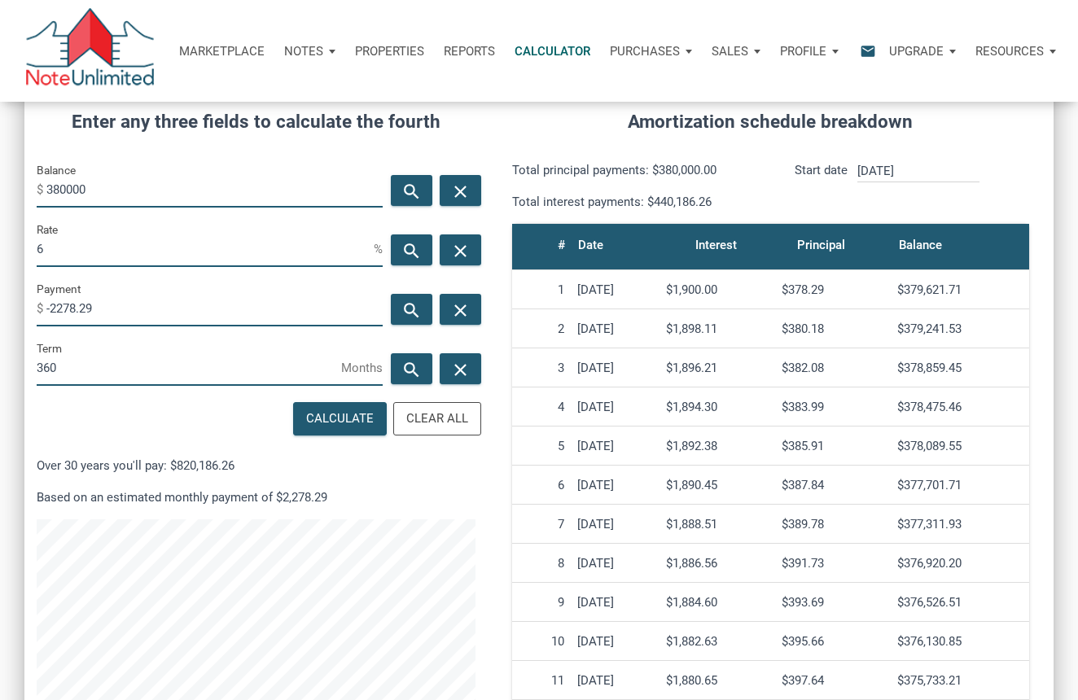
click at [2, 190] on div "CALCULATOR The amortization calculator estimates how much money will be paid ov…" at bounding box center [539, 351] width 1078 height 922
type input "290000"
click at [326, 416] on div "Calculate" at bounding box center [340, 418] width 68 height 19
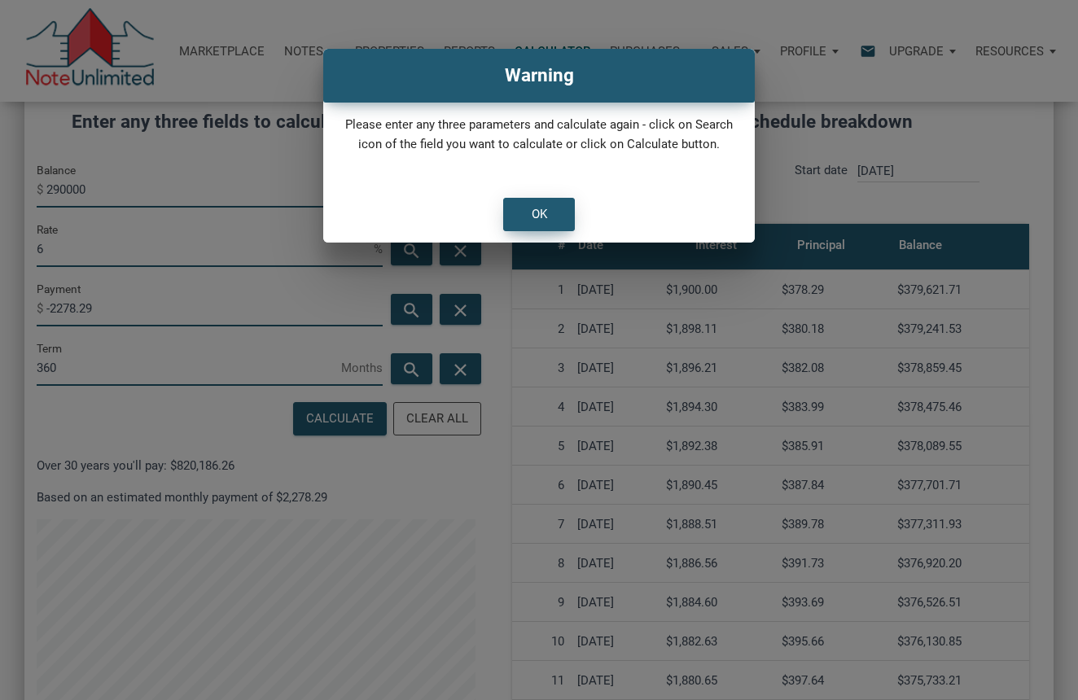
click at [554, 217] on div "OK" at bounding box center [539, 215] width 70 height 32
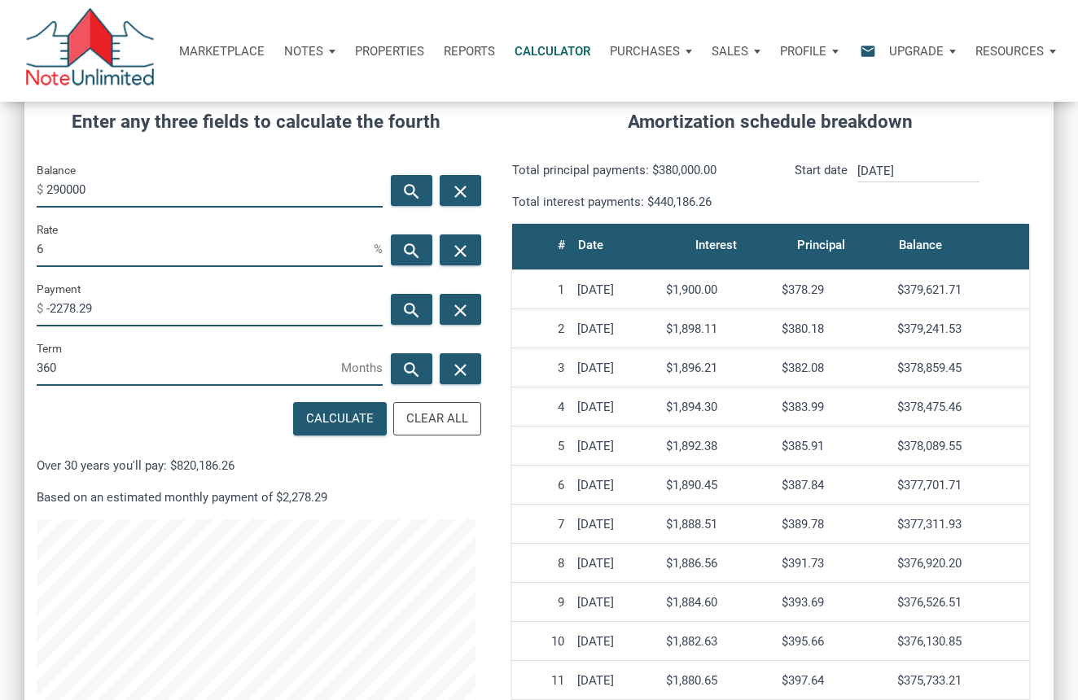
drag, startPoint x: 46, startPoint y: 310, endPoint x: 12, endPoint y: 310, distance: 33.4
click at [12, 310] on div "CALCULATOR The amortization calculator estimates how much money will be paid ov…" at bounding box center [539, 351] width 1078 height 922
click at [315, 420] on div "Calculate" at bounding box center [340, 418] width 68 height 19
type input "-1738.7"
drag, startPoint x: 108, startPoint y: 189, endPoint x: -44, endPoint y: 186, distance: 152.3
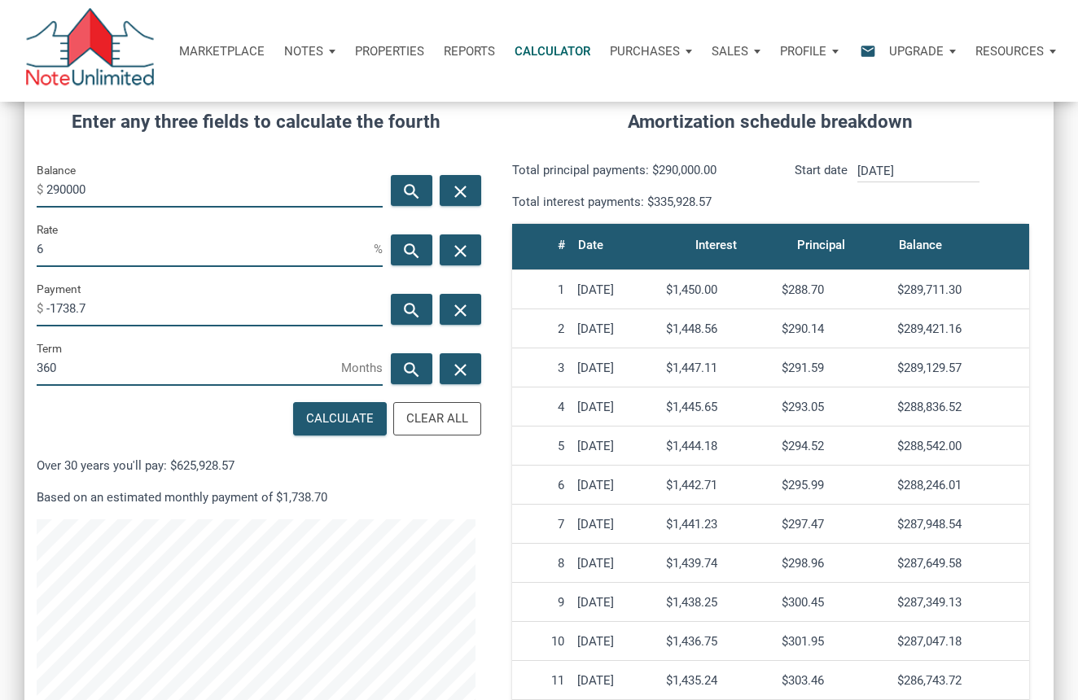
click at [0, 186] on html "Marketplace Notes Dashboard Transactions Properties Reports Calculator Purchase…" at bounding box center [539, 138] width 1078 height 700
type input "349000"
click at [124, 256] on input "6" at bounding box center [205, 248] width 337 height 37
drag, startPoint x: 128, startPoint y: 306, endPoint x: -16, endPoint y: 291, distance: 144.8
click at [0, 291] on html "Marketplace Notes Dashboard Transactions Properties Reports Calculator Purchase…" at bounding box center [539, 138] width 1078 height 700
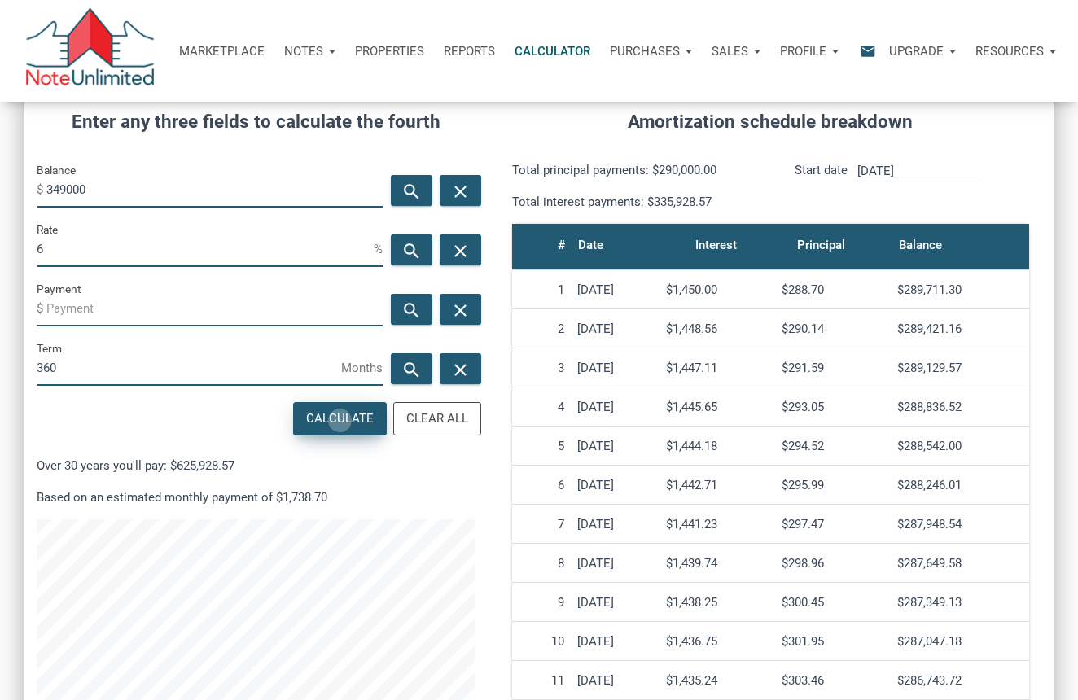
click at [342, 419] on div "Calculate" at bounding box center [340, 418] width 68 height 19
type input "-2092.43"
drag, startPoint x: 114, startPoint y: 190, endPoint x: 22, endPoint y: 195, distance: 92.1
click at [22, 195] on div "CALCULATOR The amortization calculator estimates how much money will be paid ov…" at bounding box center [539, 351] width 1078 height 922
type input "380000"
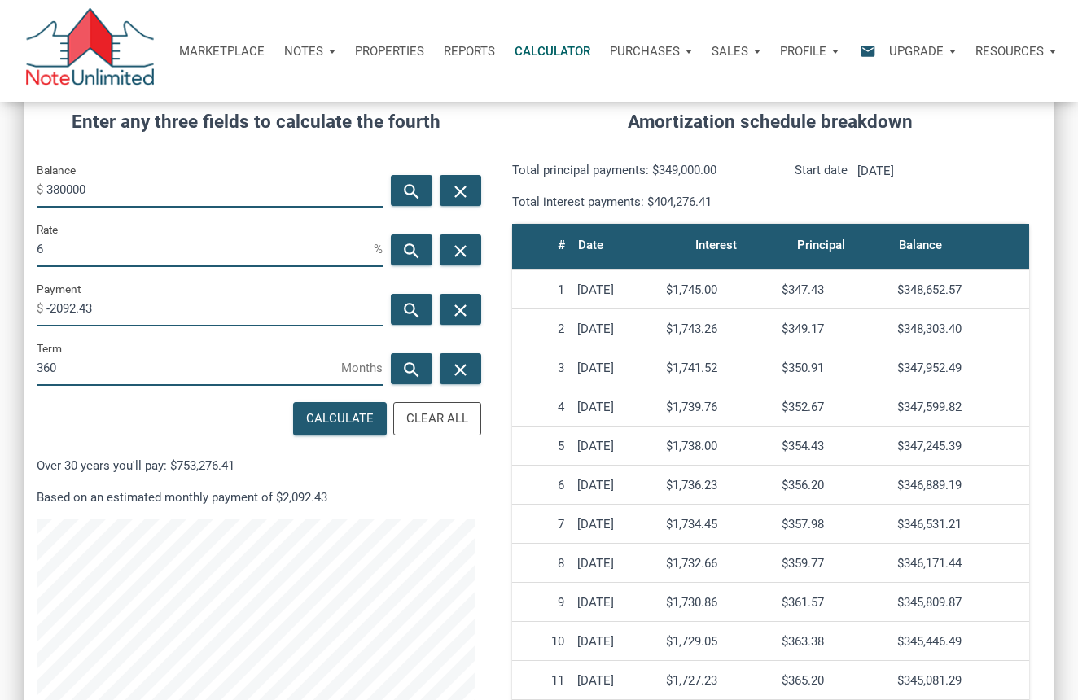
drag, startPoint x: 122, startPoint y: 310, endPoint x: -44, endPoint y: 298, distance: 166.5
click at [0, 298] on html "Marketplace Notes Dashboard Transactions Properties Reports Calculator Purchase…" at bounding box center [539, 138] width 1078 height 700
click at [344, 424] on div "Calculate" at bounding box center [340, 418] width 68 height 19
type input "-2278.29"
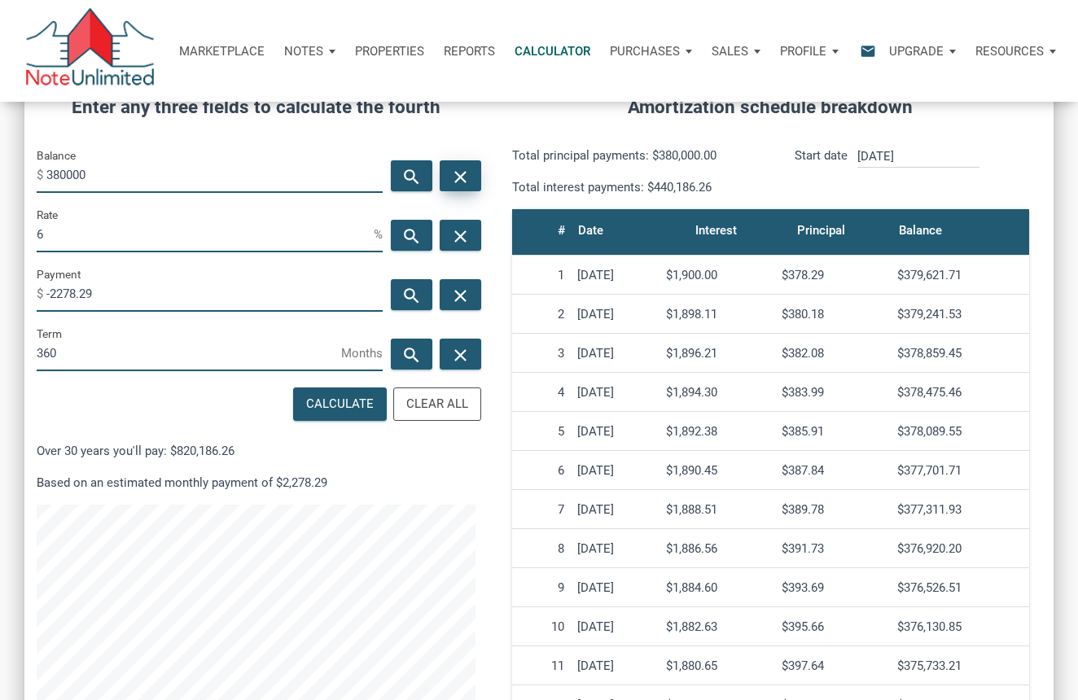
click at [466, 176] on icon "close" at bounding box center [460, 176] width 20 height 20
click at [238, 182] on input "Balance" at bounding box center [214, 174] width 336 height 37
type input "289000"
drag, startPoint x: 179, startPoint y: 293, endPoint x: 35, endPoint y: 273, distance: 145.5
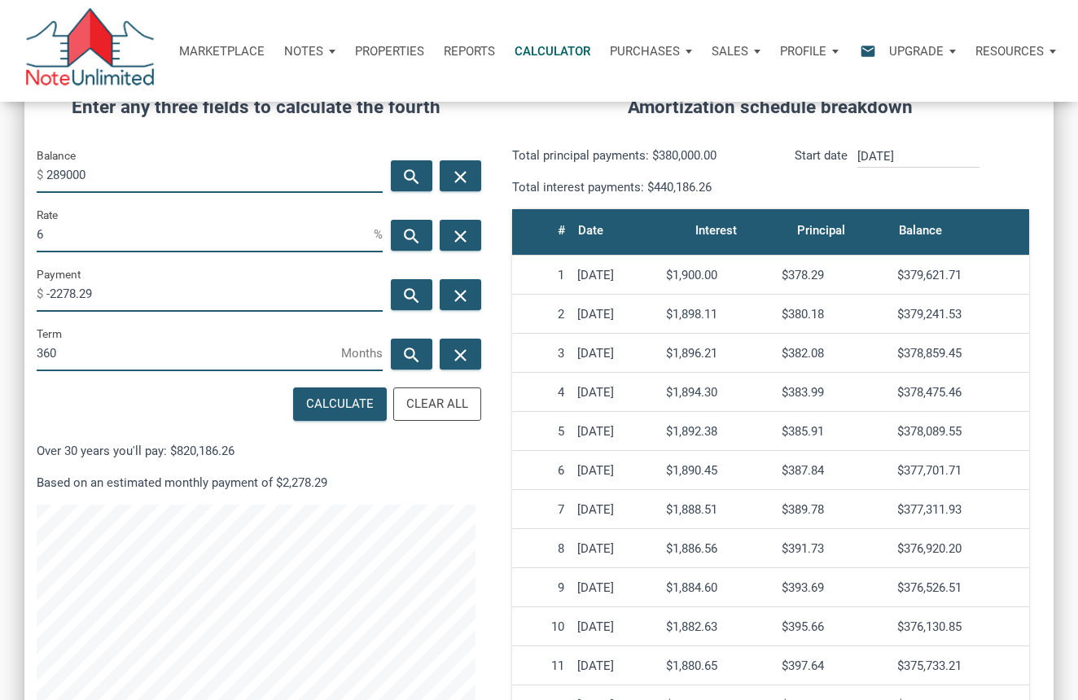
click at [35, 273] on div "Payment $ -2278.29" at bounding box center [209, 294] width 370 height 59
click at [352, 398] on div "Calculate" at bounding box center [340, 404] width 68 height 19
type input "-1732.7"
drag, startPoint x: 135, startPoint y: 173, endPoint x: 25, endPoint y: 171, distance: 109.9
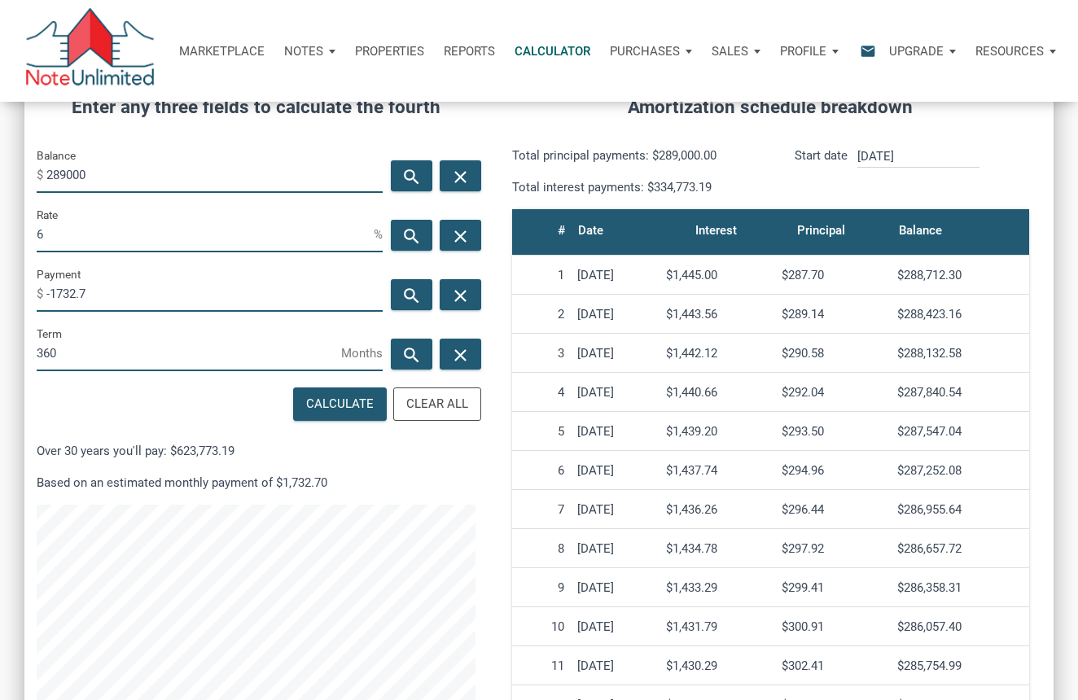
click at [25, 171] on div "Balance $ 289000" at bounding box center [209, 175] width 370 height 59
type input "350000"
drag, startPoint x: 97, startPoint y: 238, endPoint x: 25, endPoint y: 235, distance: 71.7
click at [25, 235] on div "Rate 6 %" at bounding box center [209, 234] width 370 height 59
type input "7"
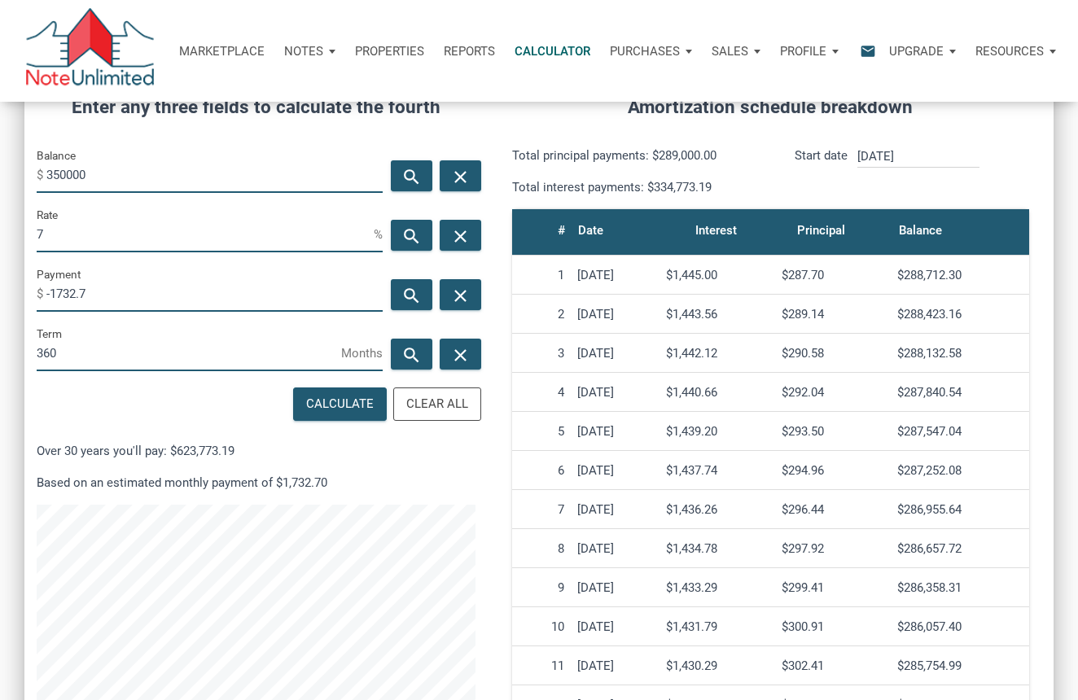
click at [25, 289] on div "Payment $ -1732.7" at bounding box center [209, 294] width 370 height 59
click at [338, 403] on div "Calculate" at bounding box center [340, 404] width 68 height 19
type input "-2328.56"
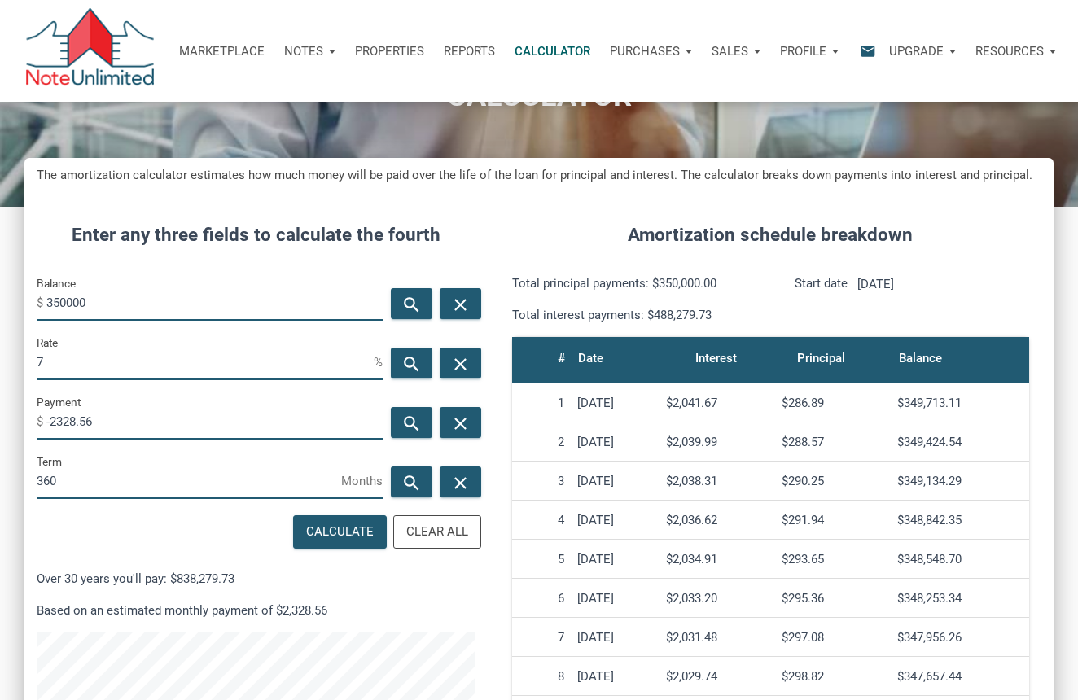
scroll to position [101, 0]
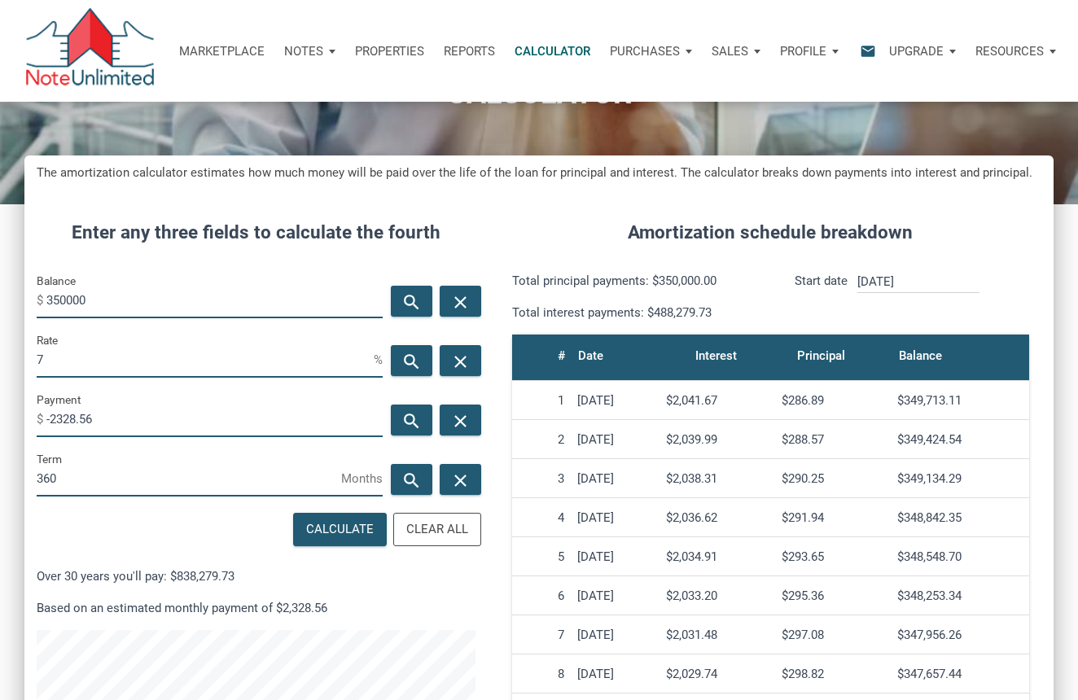
drag, startPoint x: 221, startPoint y: 304, endPoint x: 25, endPoint y: 287, distance: 196.1
click at [25, 287] on div "Balance $ 350000" at bounding box center [209, 300] width 370 height 59
type input "289990"
drag, startPoint x: 135, startPoint y: 422, endPoint x: 25, endPoint y: 418, distance: 110.0
click at [25, 418] on div "Payment $ -2328.56" at bounding box center [209, 419] width 370 height 59
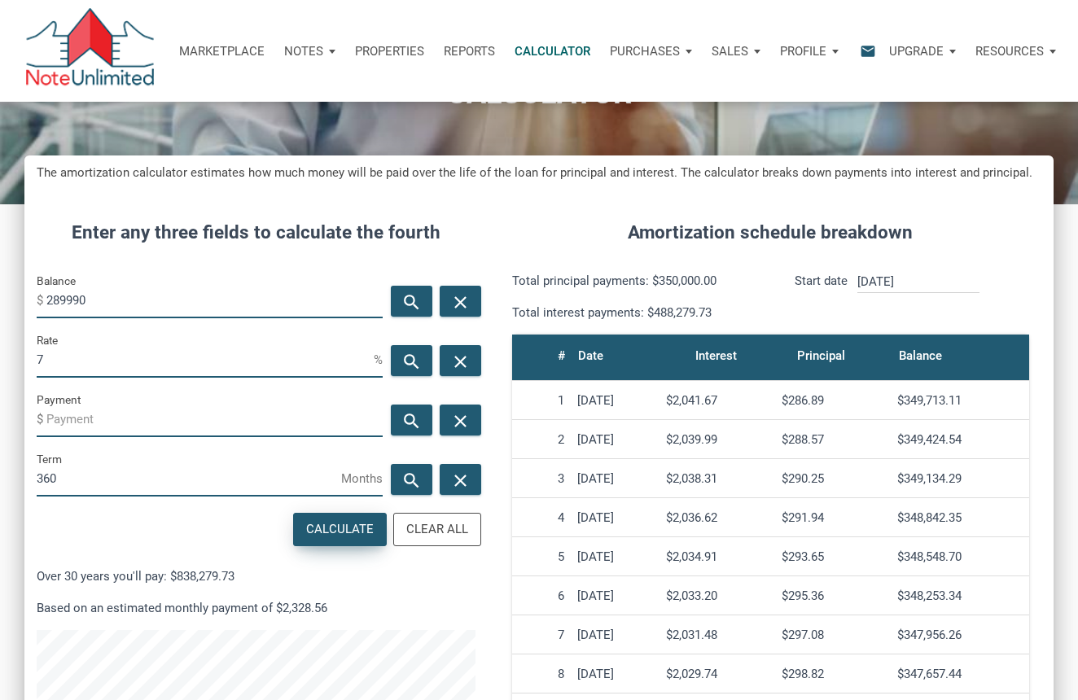
click at [329, 526] on div "Calculate" at bounding box center [340, 529] width 68 height 19
type input "-1929.31"
drag, startPoint x: 83, startPoint y: 420, endPoint x: 25, endPoint y: 414, distance: 58.2
click at [25, 414] on div "Payment $ -1929.31" at bounding box center [209, 419] width 370 height 59
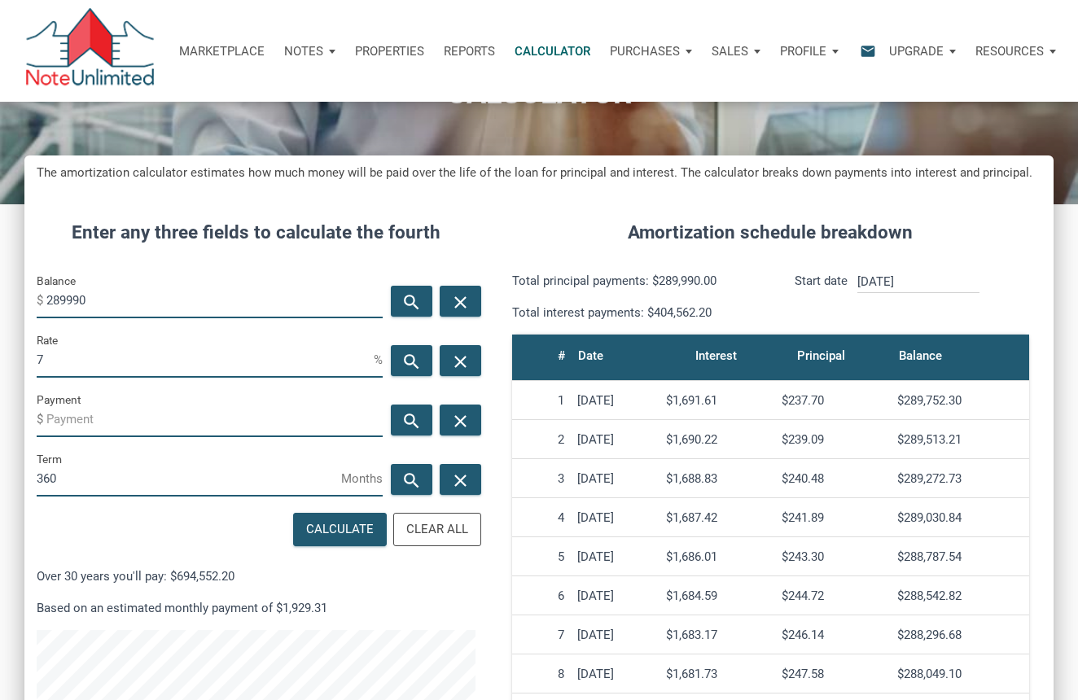
drag, startPoint x: 101, startPoint y: 357, endPoint x: 25, endPoint y: 359, distance: 75.7
click at [25, 359] on div "Rate 7 %" at bounding box center [209, 359] width 370 height 59
type input "6"
click at [346, 526] on div "Calculate" at bounding box center [340, 529] width 68 height 19
type input "-1738.64"
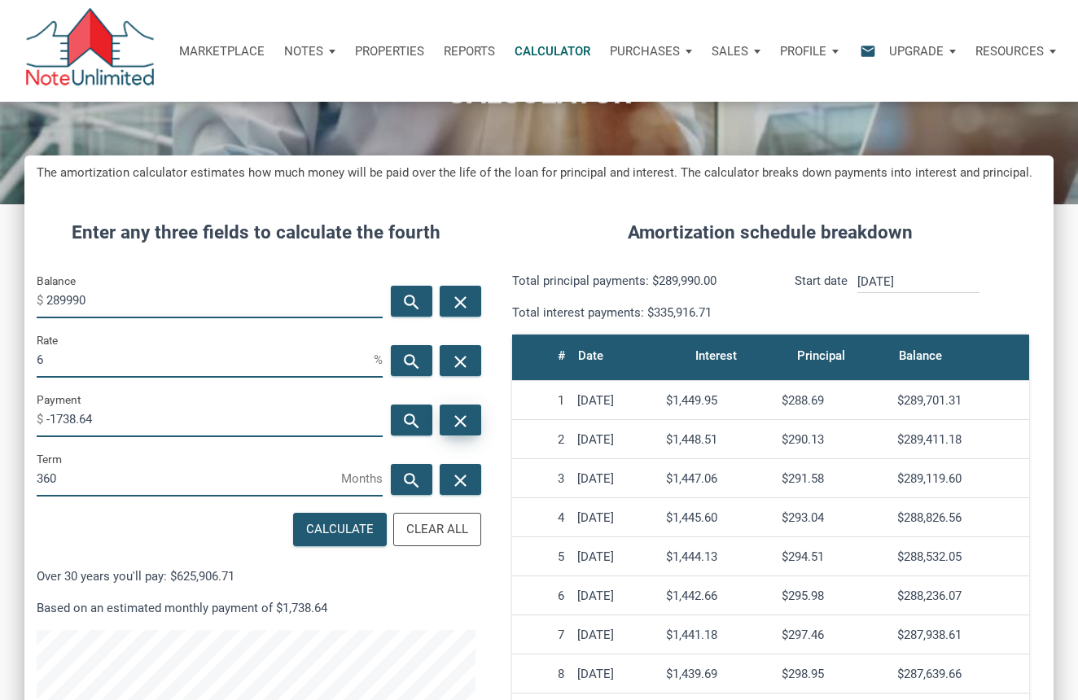
click at [463, 425] on icon "close" at bounding box center [460, 420] width 20 height 20
drag, startPoint x: 72, startPoint y: 365, endPoint x: 25, endPoint y: 365, distance: 46.4
click at [25, 365] on div "Rate 6 %" at bounding box center [209, 359] width 370 height 59
type input "7"
click at [335, 528] on div "Calculate" at bounding box center [340, 529] width 68 height 19
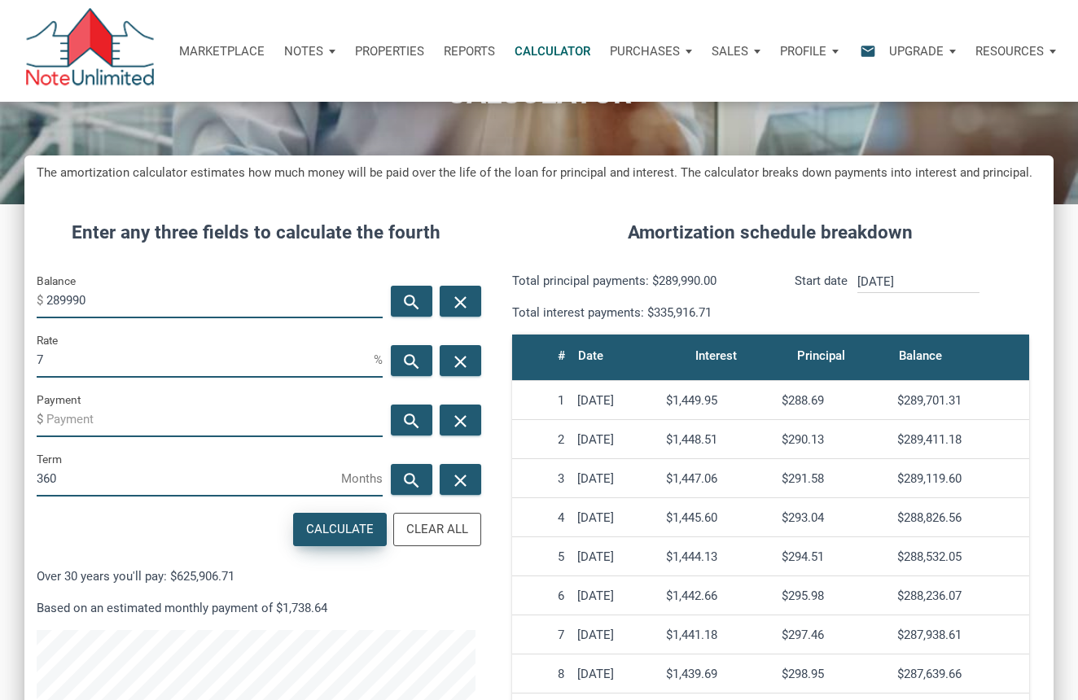
type input "-1929.31"
click at [472, 421] on div "close" at bounding box center [461, 420] width 42 height 31
drag, startPoint x: 168, startPoint y: 361, endPoint x: 25, endPoint y: 348, distance: 143.9
click at [25, 348] on div "Rate 7 %" at bounding box center [209, 359] width 370 height 59
type input "9"
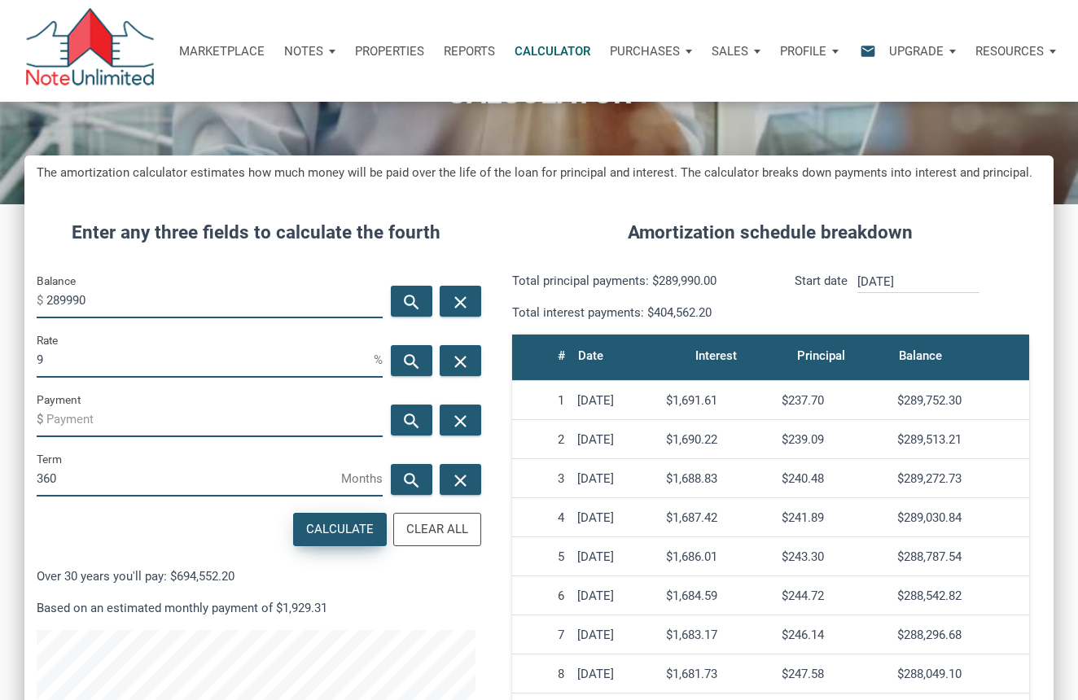
click at [328, 526] on div "Calculate" at bounding box center [340, 529] width 68 height 19
type input "-2333.33"
drag, startPoint x: 158, startPoint y: 418, endPoint x: 25, endPoint y: 407, distance: 133.2
click at [25, 407] on div "Payment $ -2333.33" at bounding box center [209, 419] width 370 height 59
click at [353, 529] on div "Calculate" at bounding box center [340, 529] width 68 height 19
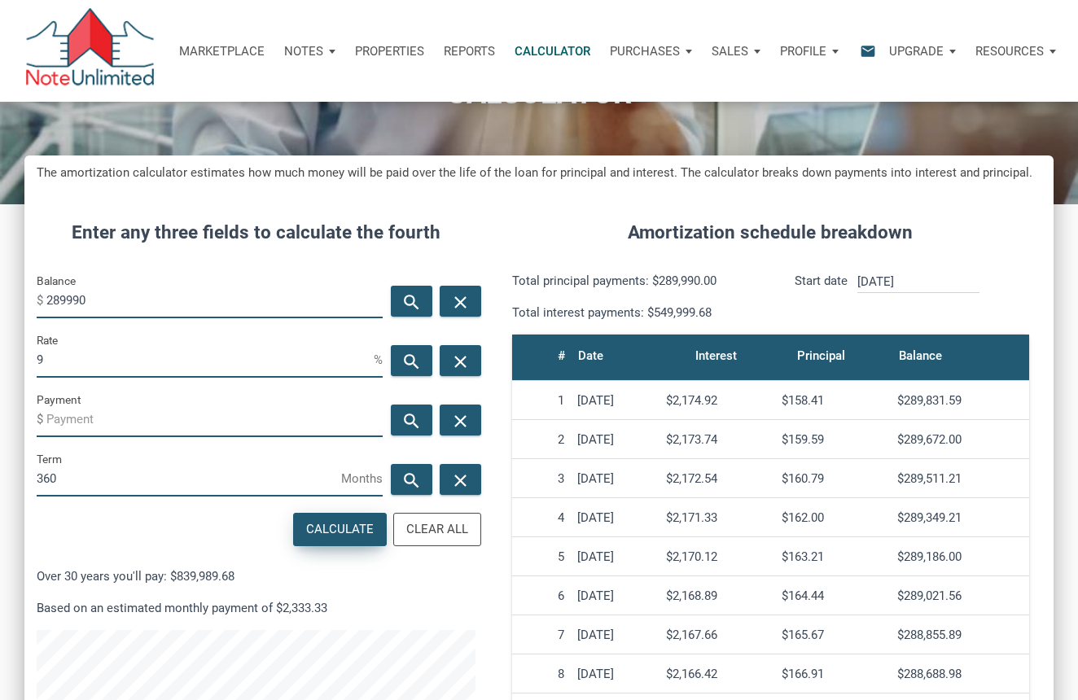
type input "-2333.33"
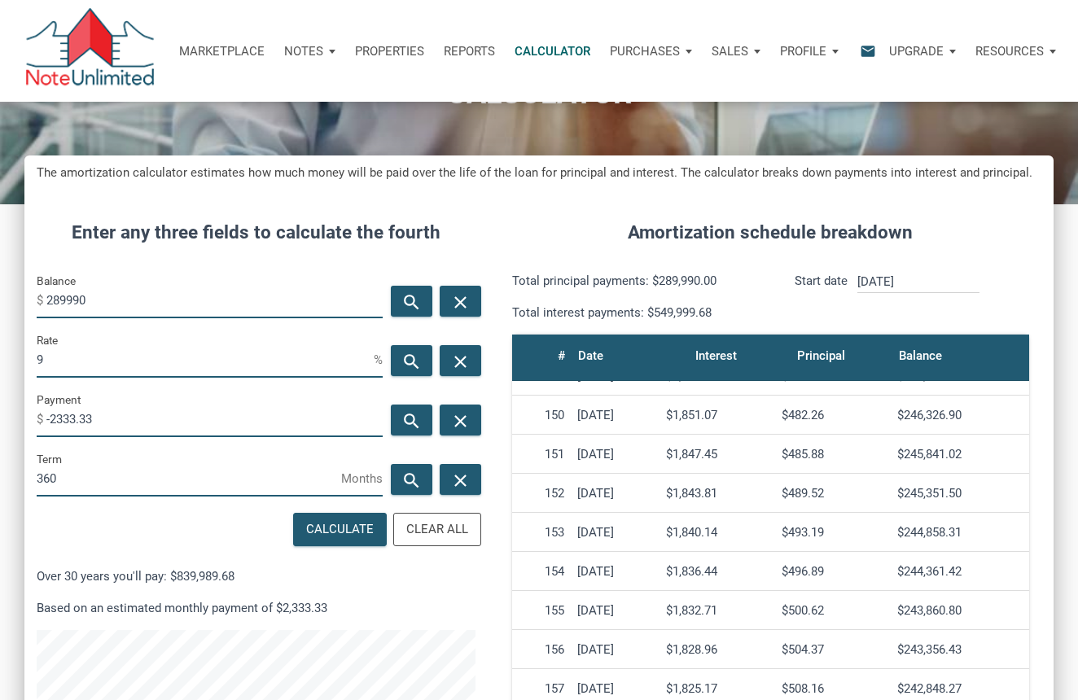
scroll to position [104, 0]
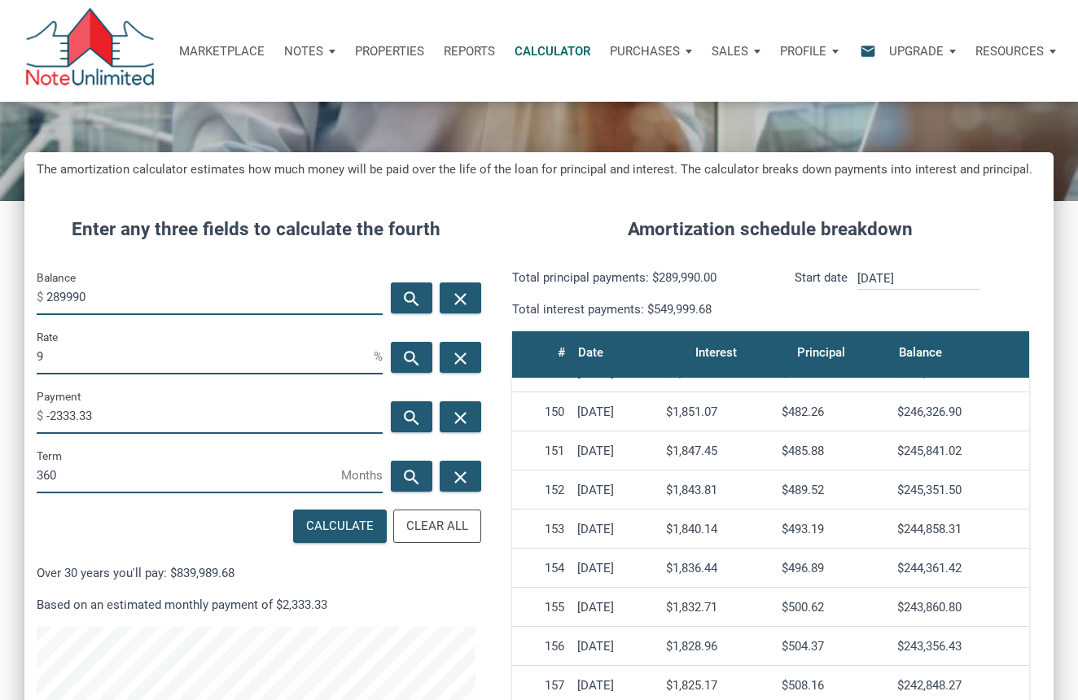
drag, startPoint x: 80, startPoint y: 362, endPoint x: 42, endPoint y: 361, distance: 37.5
click at [42, 361] on input "9" at bounding box center [205, 356] width 337 height 37
drag, startPoint x: 107, startPoint y: 288, endPoint x: 25, endPoint y: 269, distance: 83.5
click at [25, 269] on div "Balance $ 289990" at bounding box center [209, 297] width 370 height 59
type input "350000"
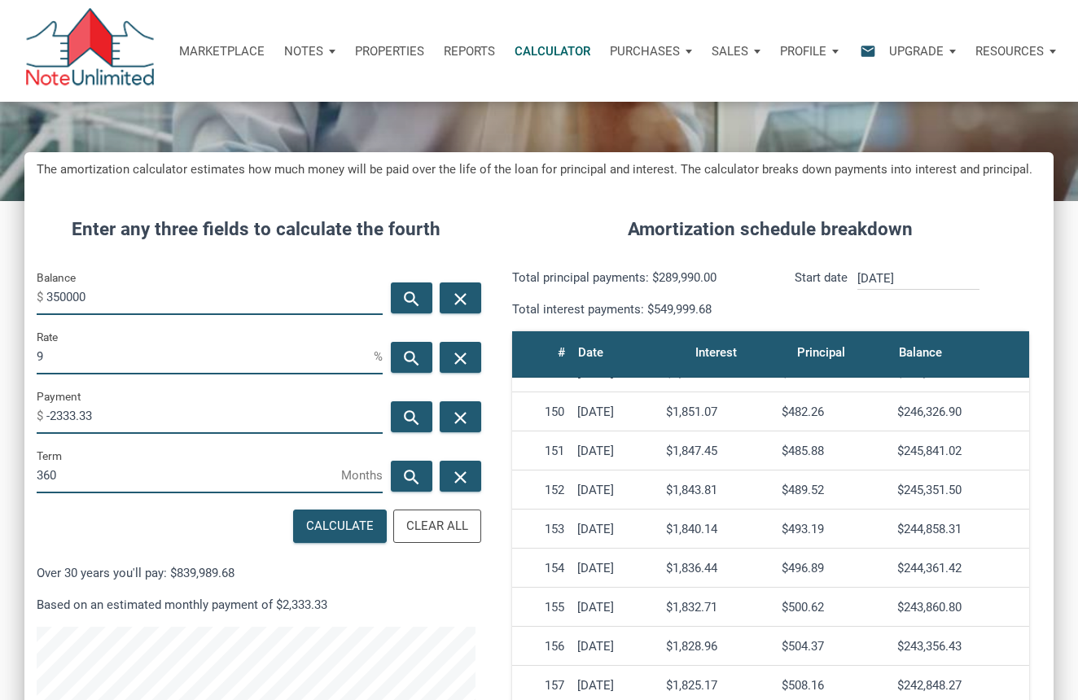
drag, startPoint x: 125, startPoint y: 417, endPoint x: 25, endPoint y: 383, distance: 104.8
click at [37, 384] on form "Balance $ 350000 search close Rate 9 % search close Payment $ -2333.33 search c…" at bounding box center [256, 594] width 439 height 652
drag, startPoint x: 87, startPoint y: 350, endPoint x: 31, endPoint y: 344, distance: 56.5
click at [31, 344] on div "Rate 9 %" at bounding box center [209, 356] width 370 height 59
type input "7"
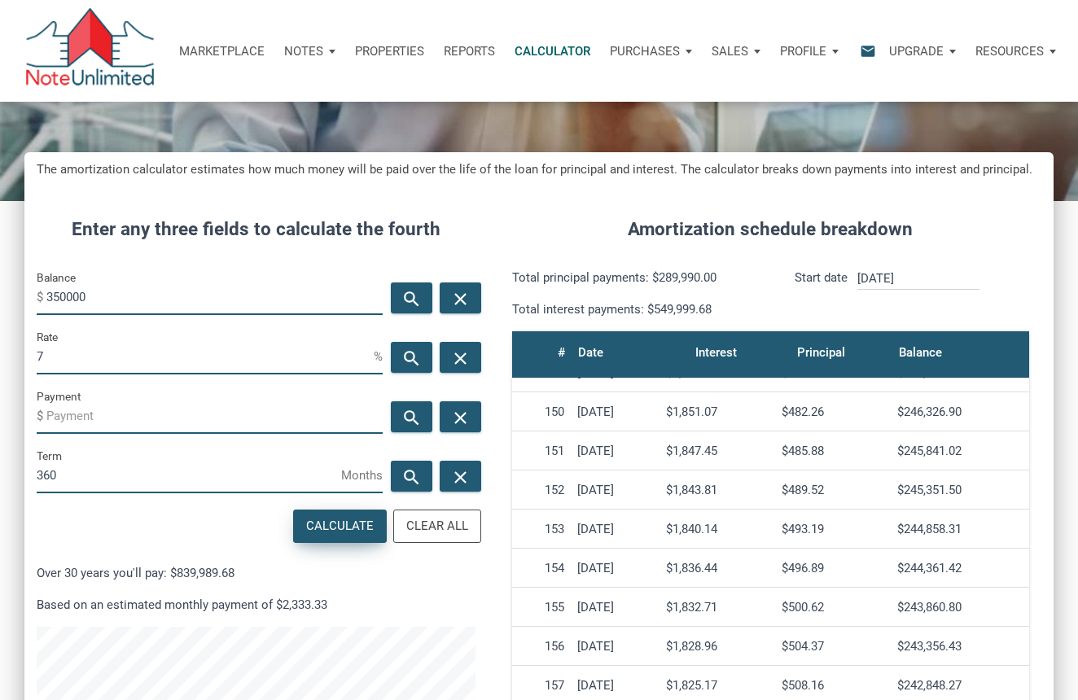
click at [344, 519] on div "Calculate" at bounding box center [340, 526] width 68 height 19
type input "-2328.56"
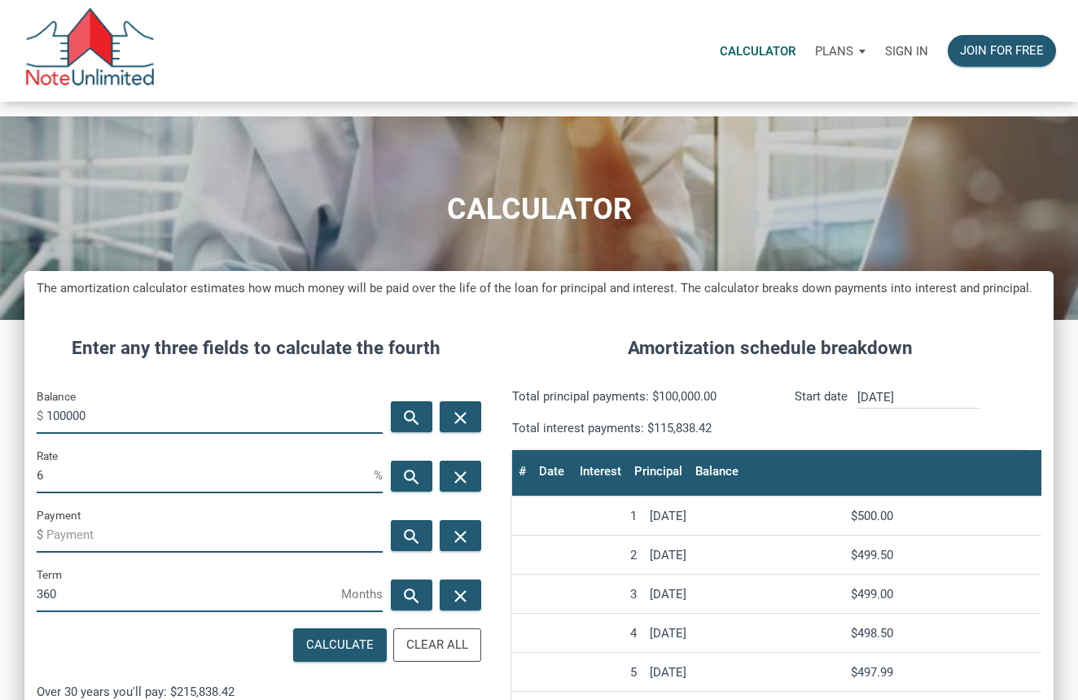
scroll to position [766, 1029]
drag, startPoint x: 158, startPoint y: 417, endPoint x: 25, endPoint y: 409, distance: 132.9
click at [25, 409] on div "Balance $ 100000" at bounding box center [209, 416] width 370 height 59
type input "350000"
drag, startPoint x: 72, startPoint y: 471, endPoint x: 25, endPoint y: 470, distance: 47.2
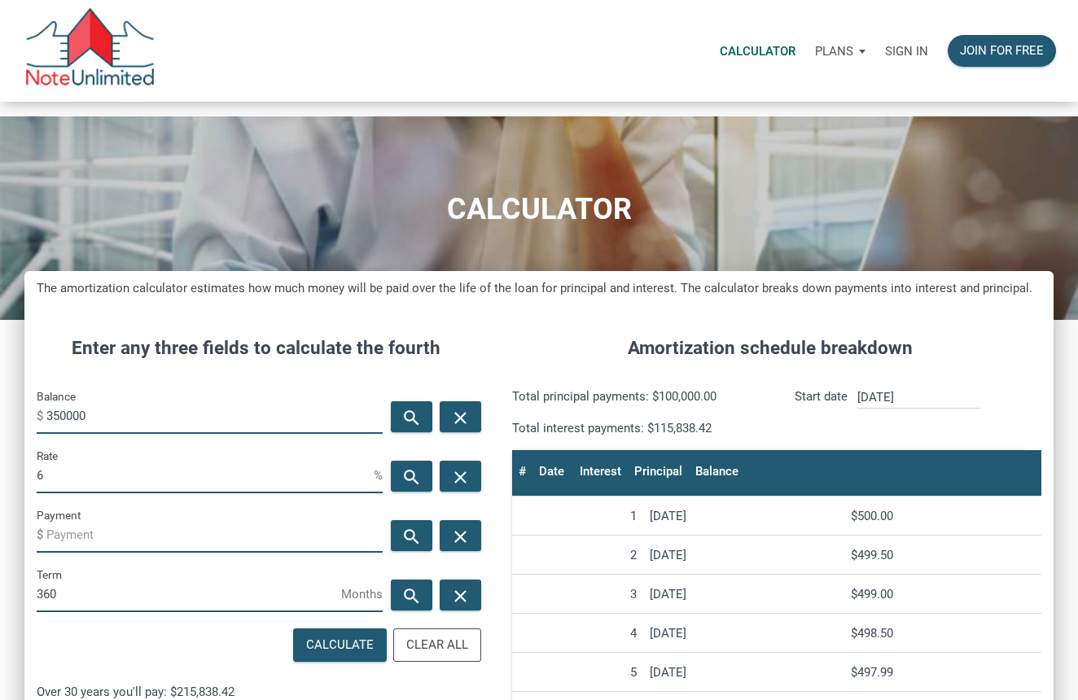
click at [25, 470] on div "Rate 6 %" at bounding box center [209, 475] width 370 height 59
type input "9"
click at [335, 653] on div "Calculate" at bounding box center [340, 645] width 68 height 19
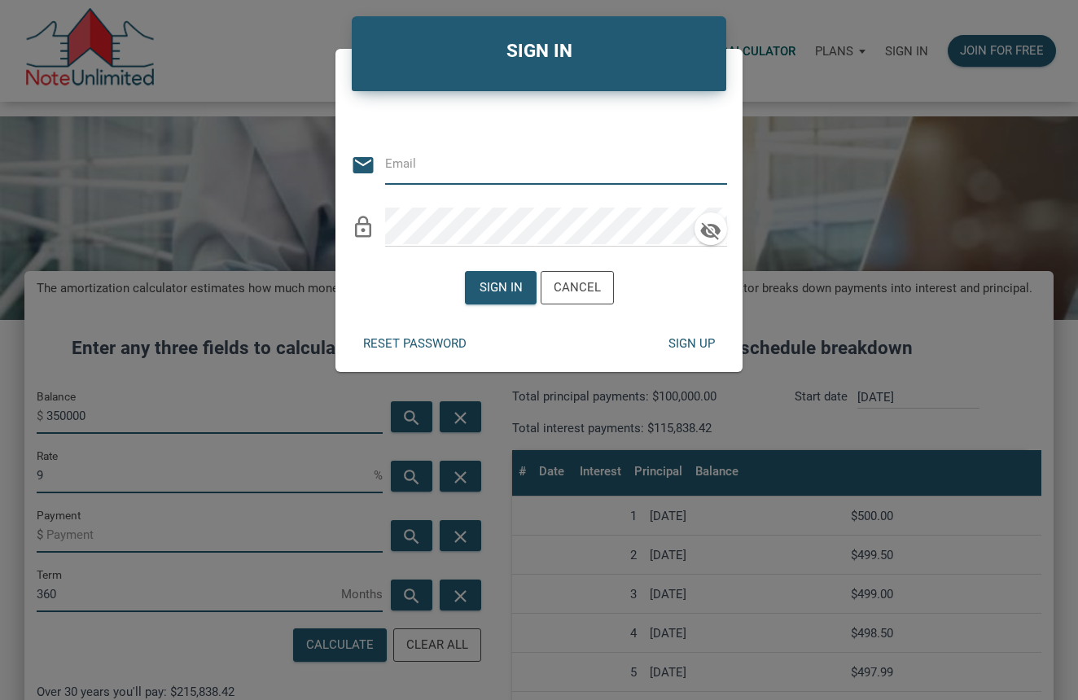
type input "ppatriciovvargas@gmail.com"
click at [510, 281] on div "Sign in" at bounding box center [500, 287] width 43 height 19
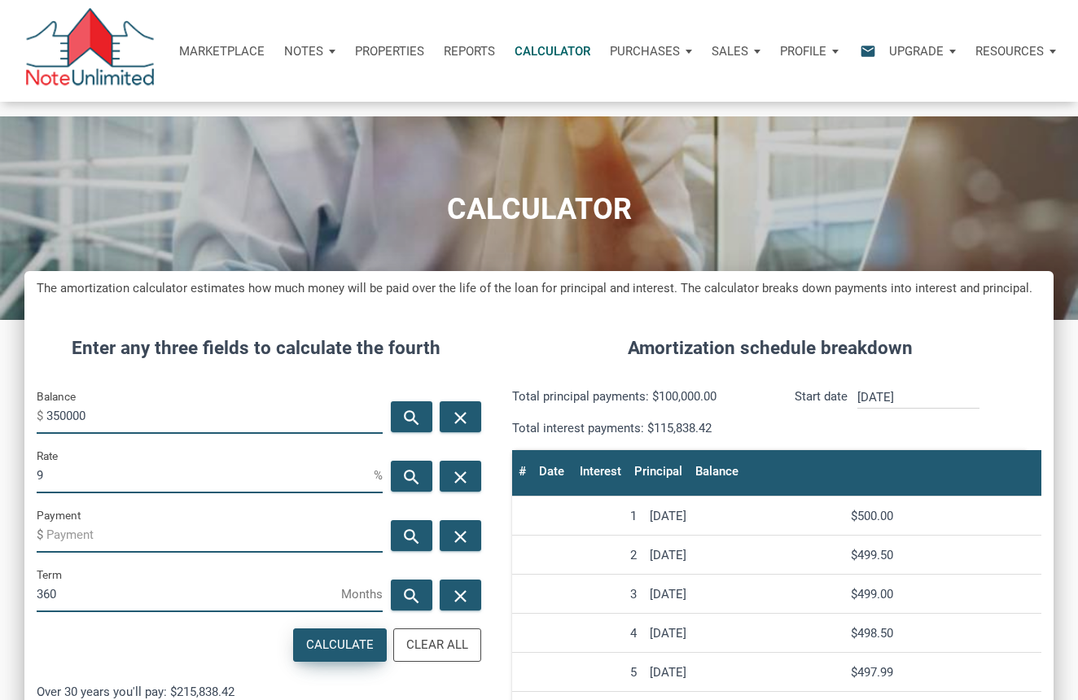
click at [335, 637] on div "Calculate" at bounding box center [340, 645] width 68 height 19
type input "-2816.18"
